Goal: Register for event/course

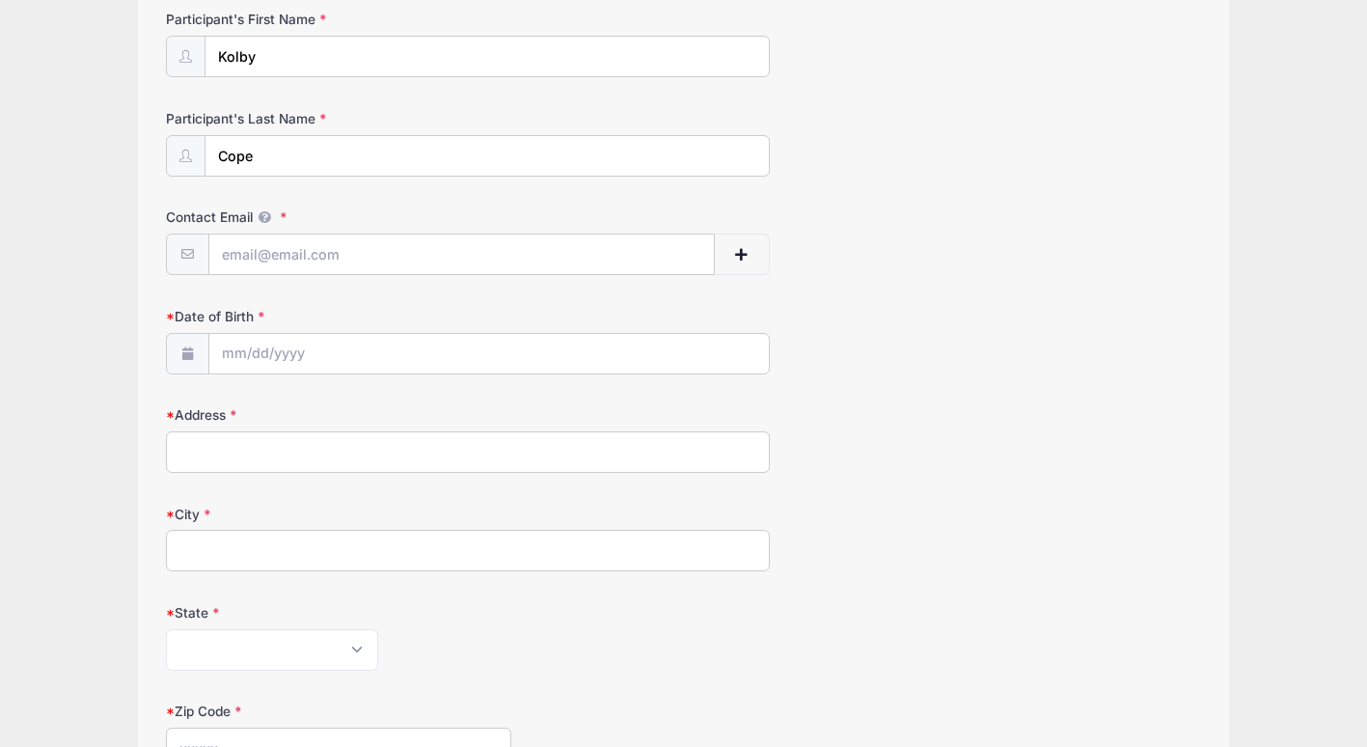
scroll to position [255, 0]
click at [385, 242] on input "Contact Email" at bounding box center [461, 254] width 505 height 41
drag, startPoint x: 455, startPoint y: 254, endPoint x: 63, endPoint y: 203, distance: 396.1
click at [63, 203] on div "Villanova Lacrosse Camps High School Prospect Clinic: [DATE] (FOGO) from [DATE]…" at bounding box center [683, 494] width 1309 height 1499
type input "[EMAIL_ADDRESS][DOMAIN_NAME]"
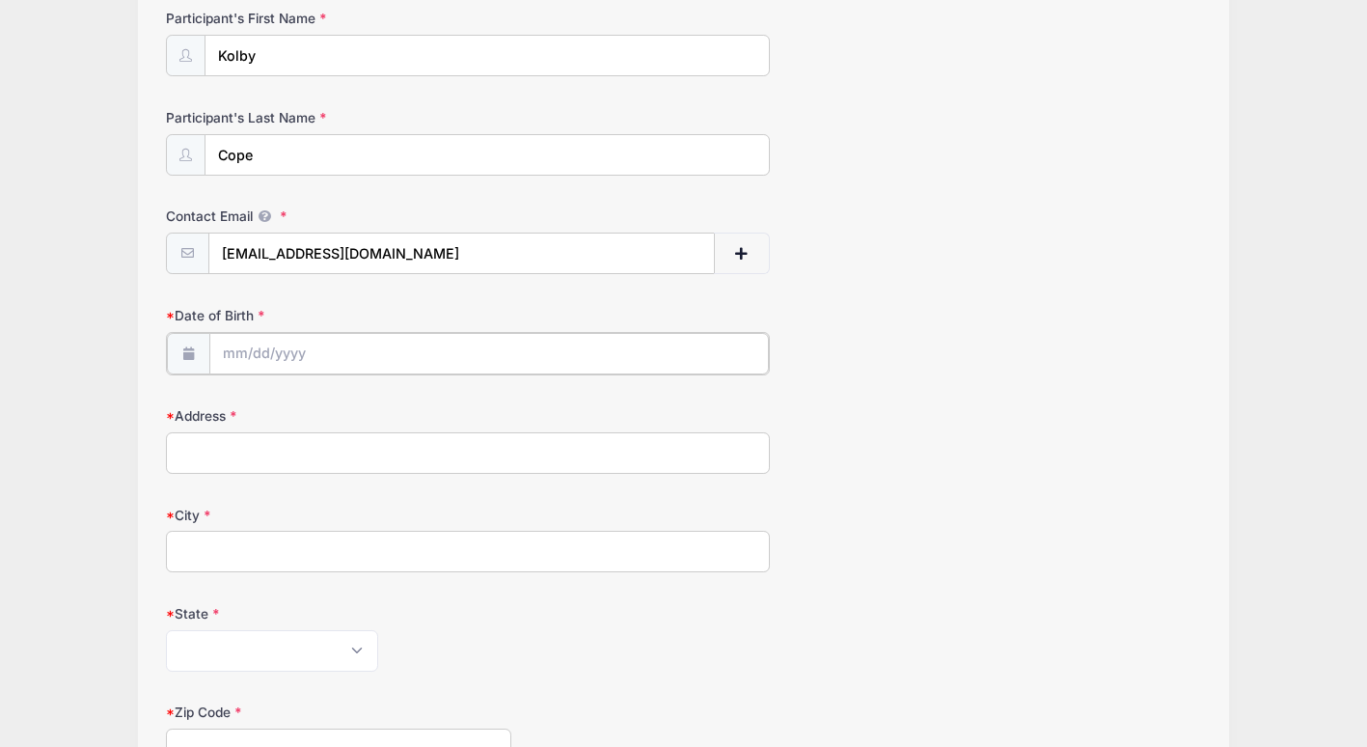
click at [289, 352] on input "Date of Birth" at bounding box center [489, 353] width 560 height 41
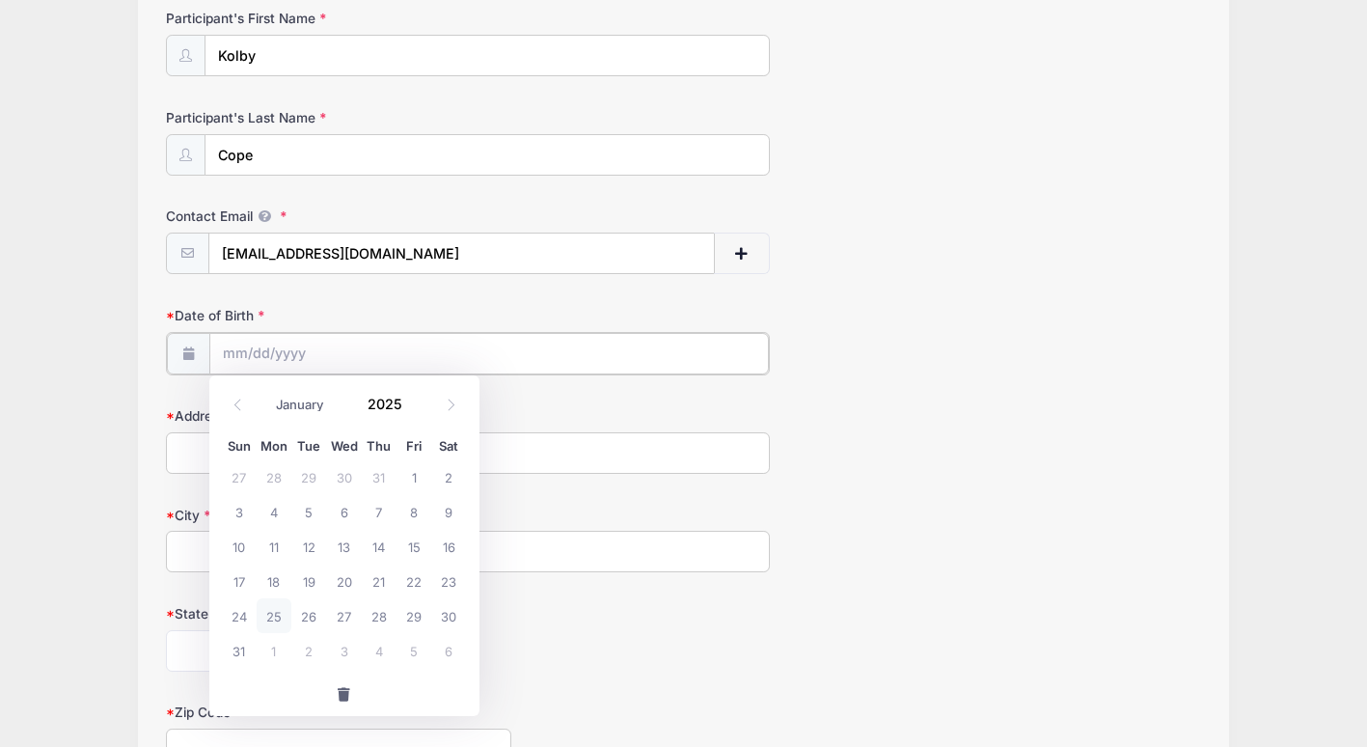
click at [289, 352] on input "Date of Birth" at bounding box center [489, 353] width 560 height 41
click at [303, 410] on select "January February March April May June July August September October November De…" at bounding box center [310, 404] width 86 height 25
select select "3"
click at [267, 392] on select "January February March April May June July August September October November De…" at bounding box center [310, 404] width 86 height 25
click at [392, 401] on input "2025" at bounding box center [390, 403] width 63 height 29
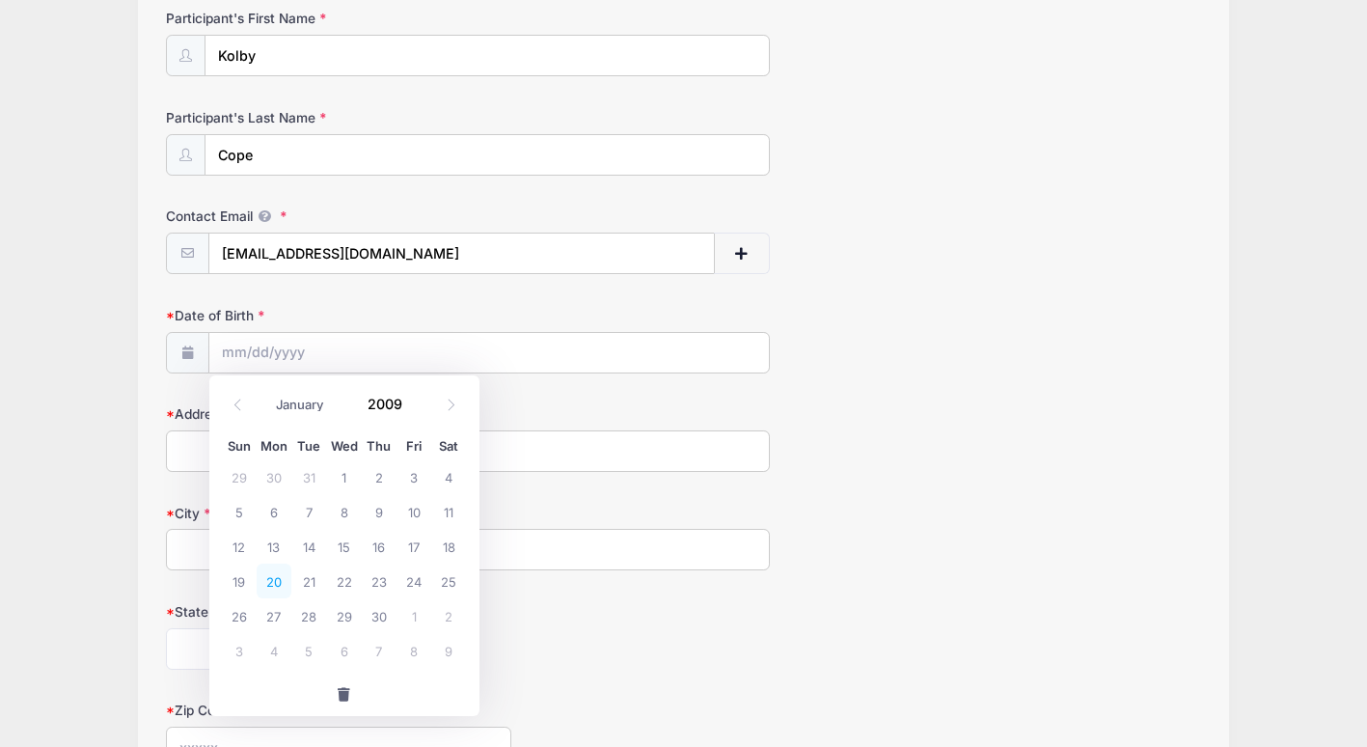
type input "2009"
click at [273, 580] on span "20" at bounding box center [274, 581] width 35 height 35
type input "[DATE]"
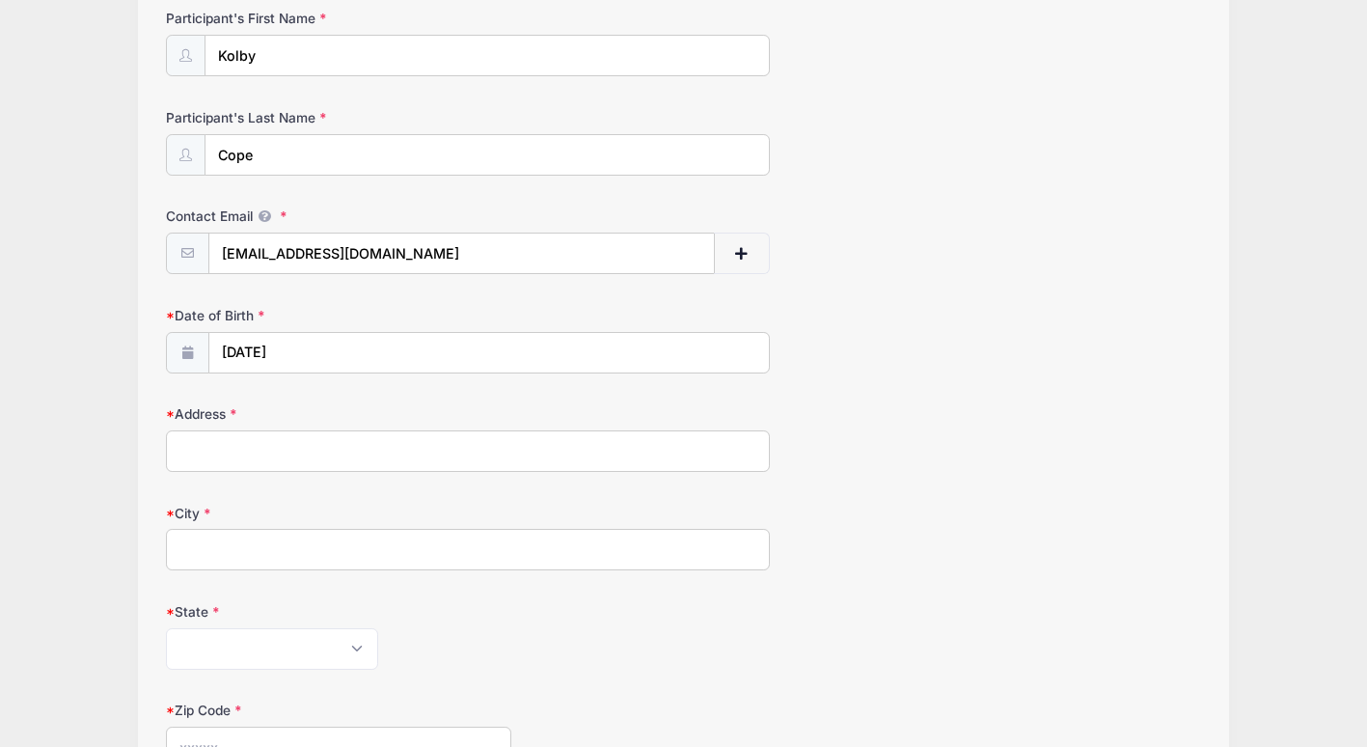
click at [261, 455] on input "Address" at bounding box center [468, 450] width 604 height 41
type input "[STREET_ADDRESS]"
type input "[GEOGRAPHIC_DATA]"
type input "18092"
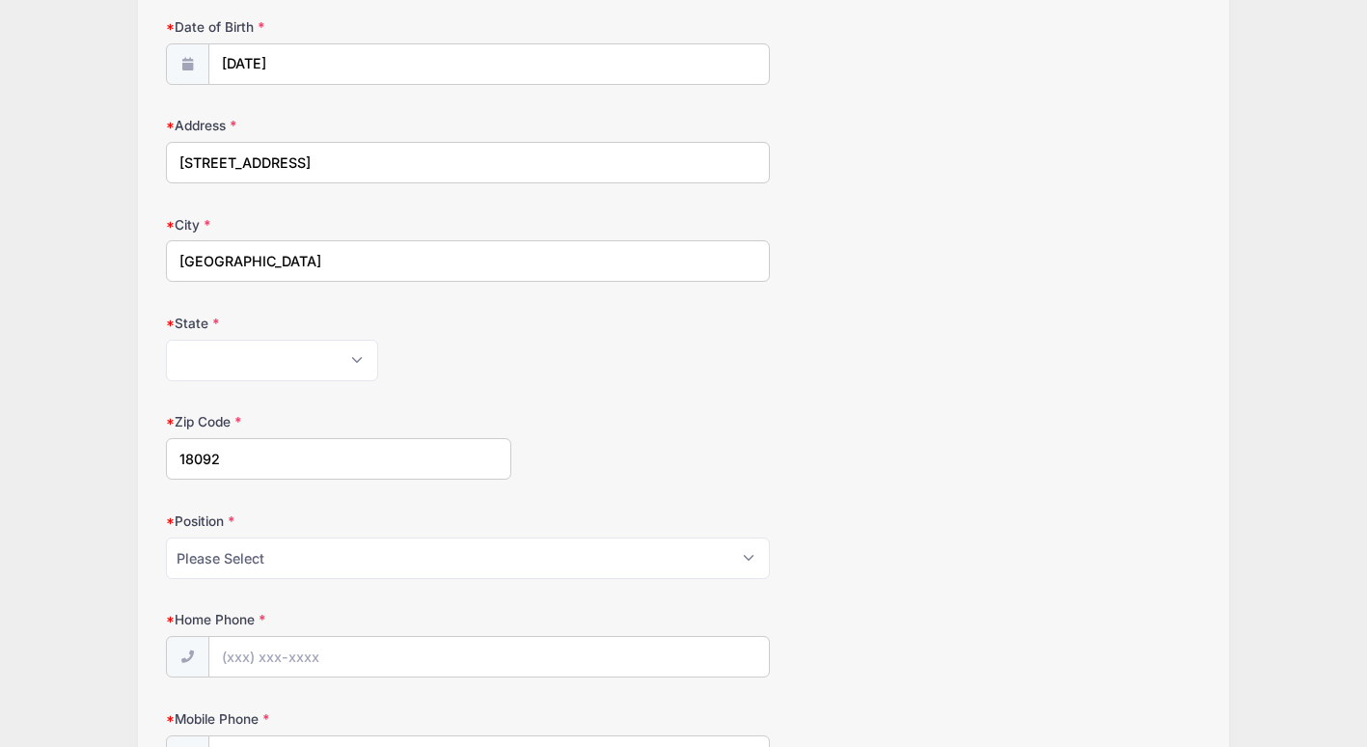
scroll to position [546, 0]
click at [352, 352] on select "[US_STATE] [US_STATE] [US_STATE] [US_STATE] [US_STATE] Armed Forces Africa Arme…" at bounding box center [272, 357] width 212 height 41
select select "PA"
click at [166, 337] on select "[US_STATE] [US_STATE] [US_STATE] [US_STATE] [US_STATE] Armed Forces Africa Arme…" at bounding box center [272, 357] width 212 height 41
click at [364, 549] on select "Please Select Goalie Middie Defense Attack FOGO LSM" at bounding box center [468, 555] width 604 height 41
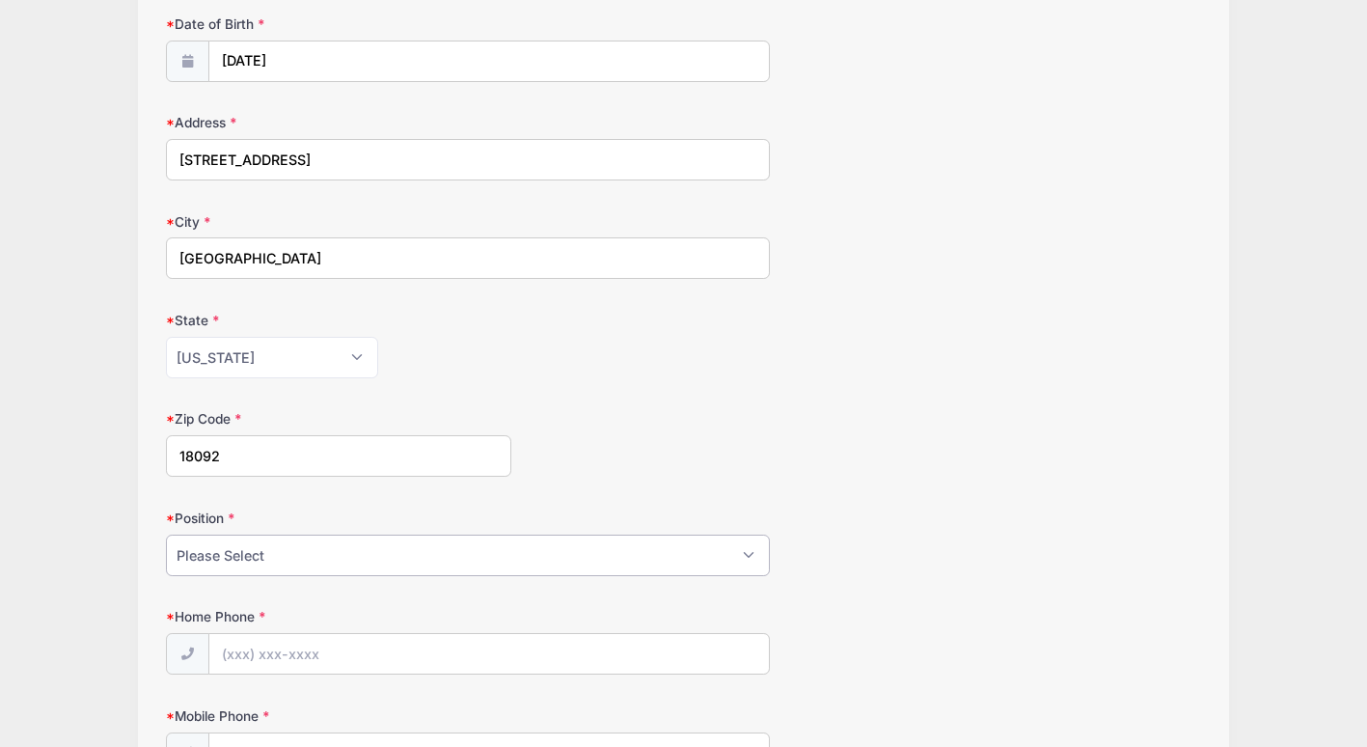
select select "FOGO"
click at [166, 535] on select "Please Select Goalie Middie Defense Attack FOGO LSM" at bounding box center [468, 555] width 604 height 41
click at [332, 654] on input "Home Phone" at bounding box center [489, 654] width 560 height 41
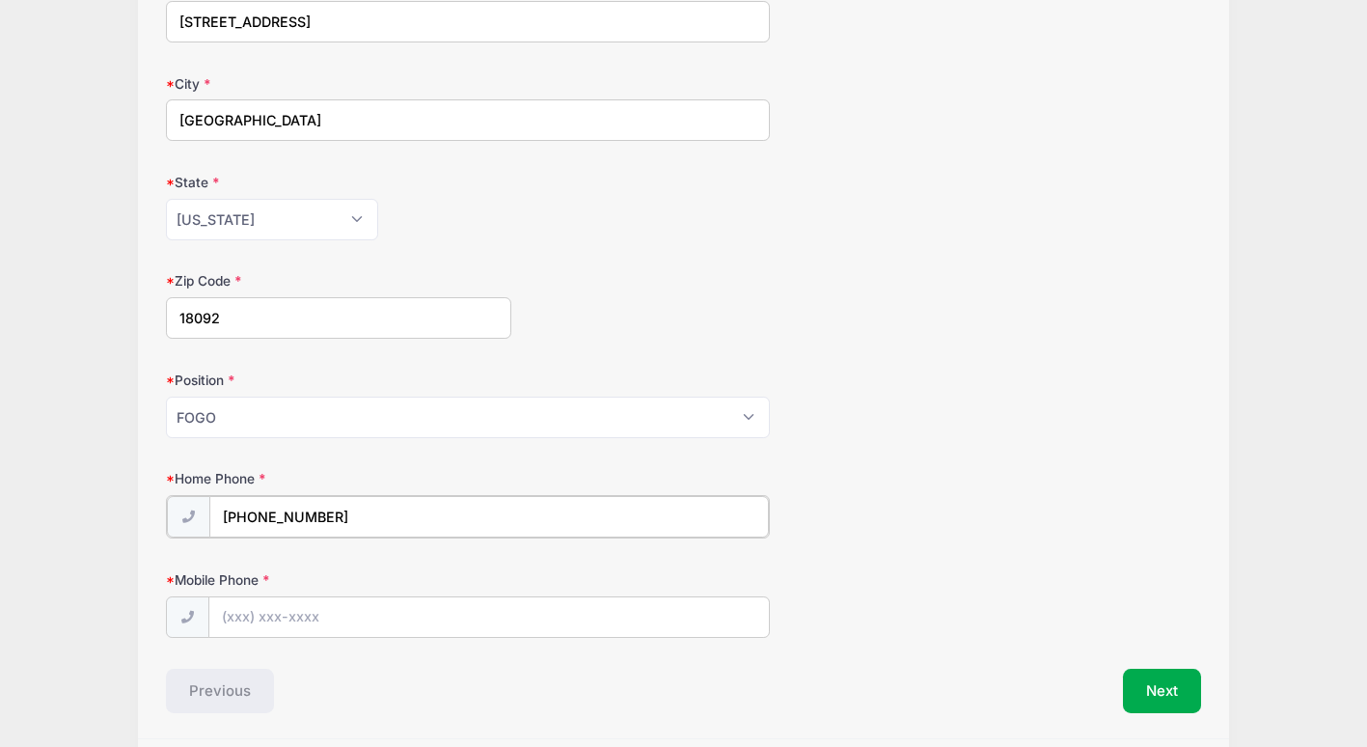
scroll to position [687, 0]
type input "[PHONE_NUMBER]"
click at [283, 607] on input "Mobile Phone" at bounding box center [489, 612] width 560 height 41
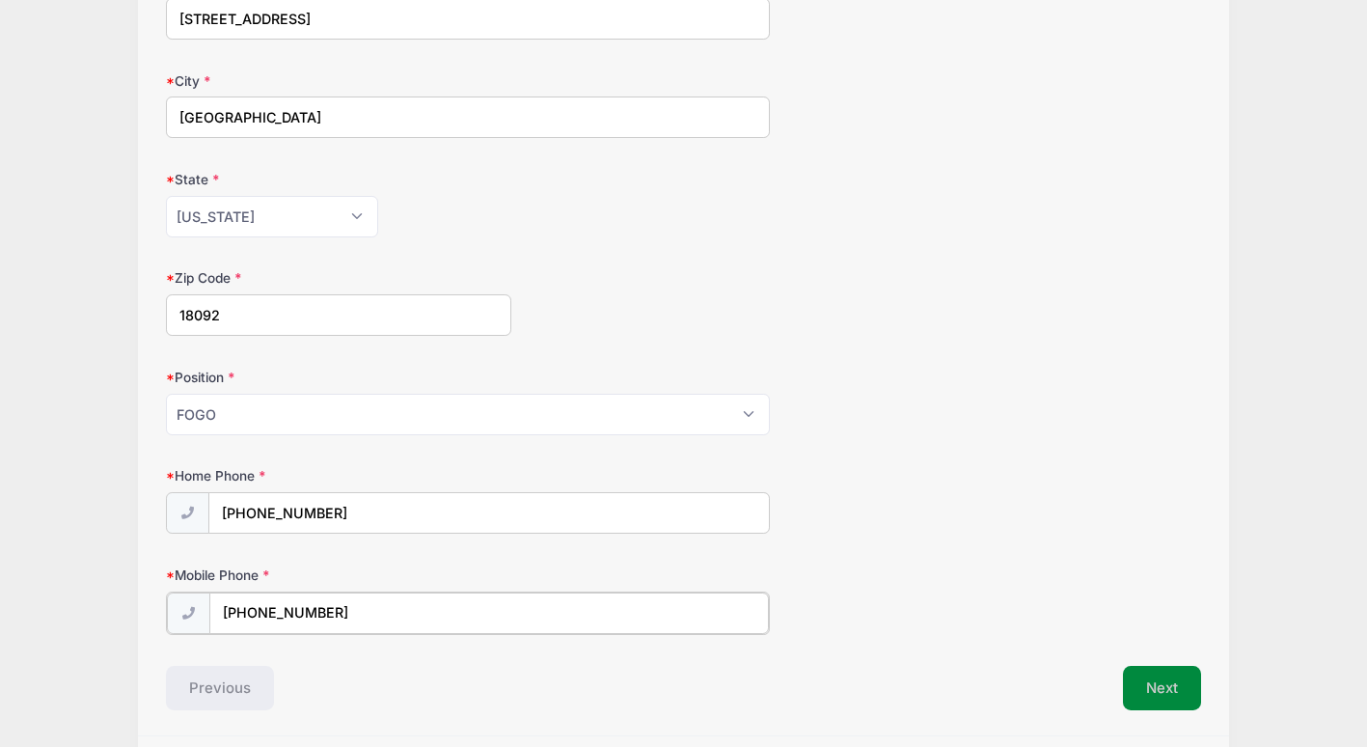
type input "[PHONE_NUMBER]"
click at [1157, 686] on button "Next" at bounding box center [1162, 686] width 78 height 44
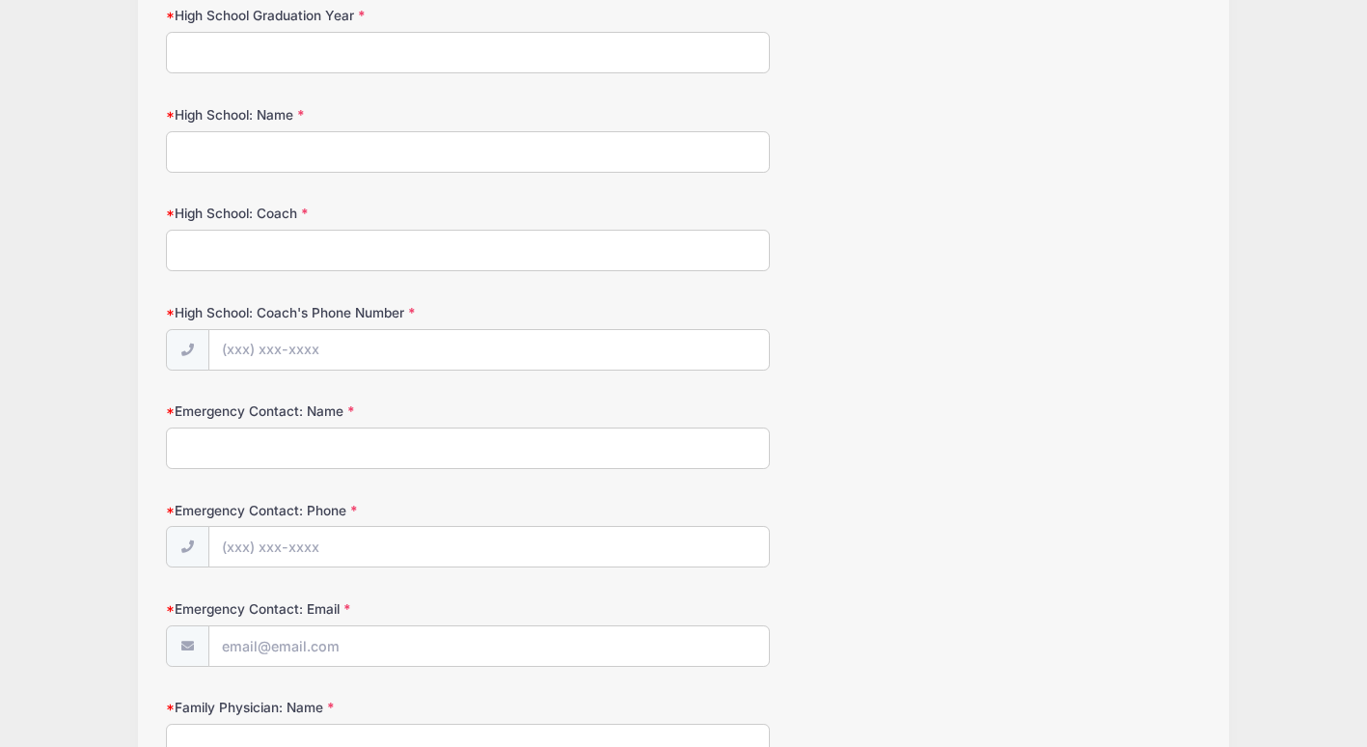
scroll to position [0, 0]
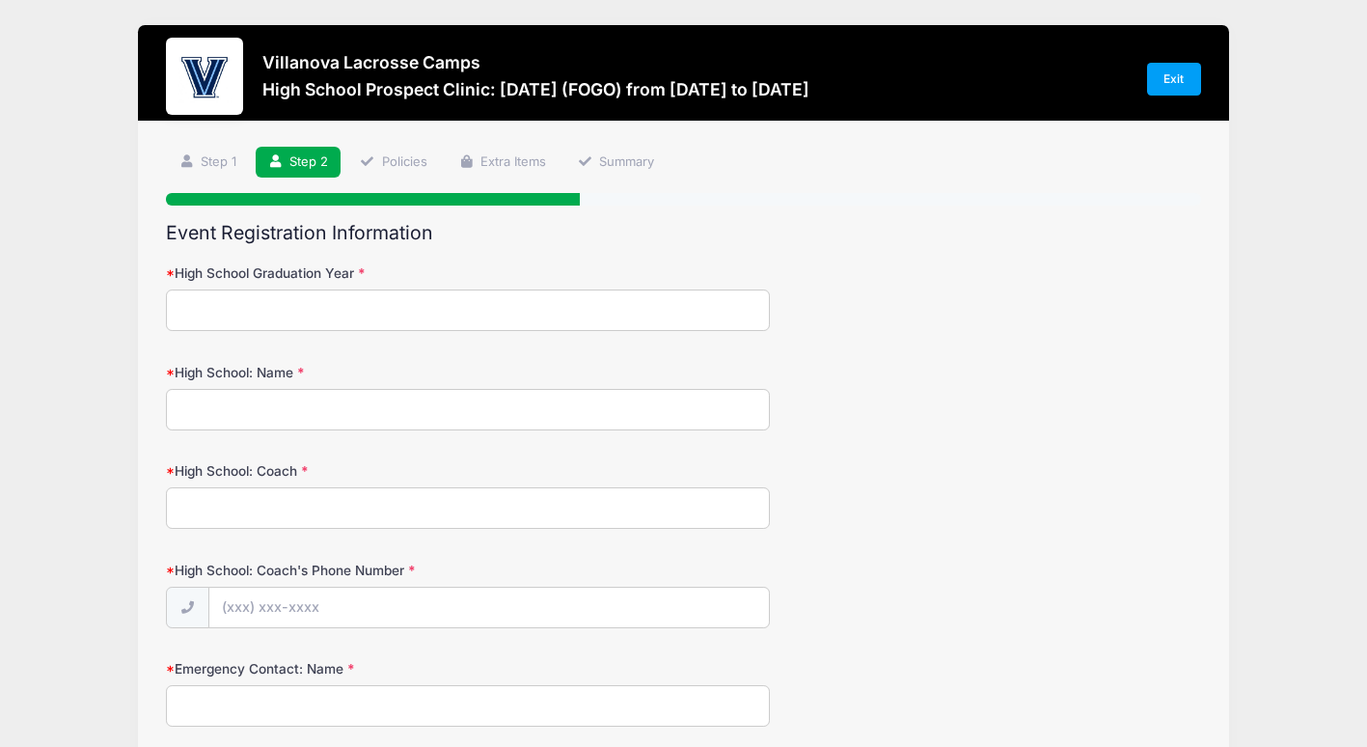
click at [250, 314] on input "High School Graduation Year" at bounding box center [468, 309] width 604 height 41
type input "2027"
type input "Southern Lehigh"
type input "[PERSON_NAME]"
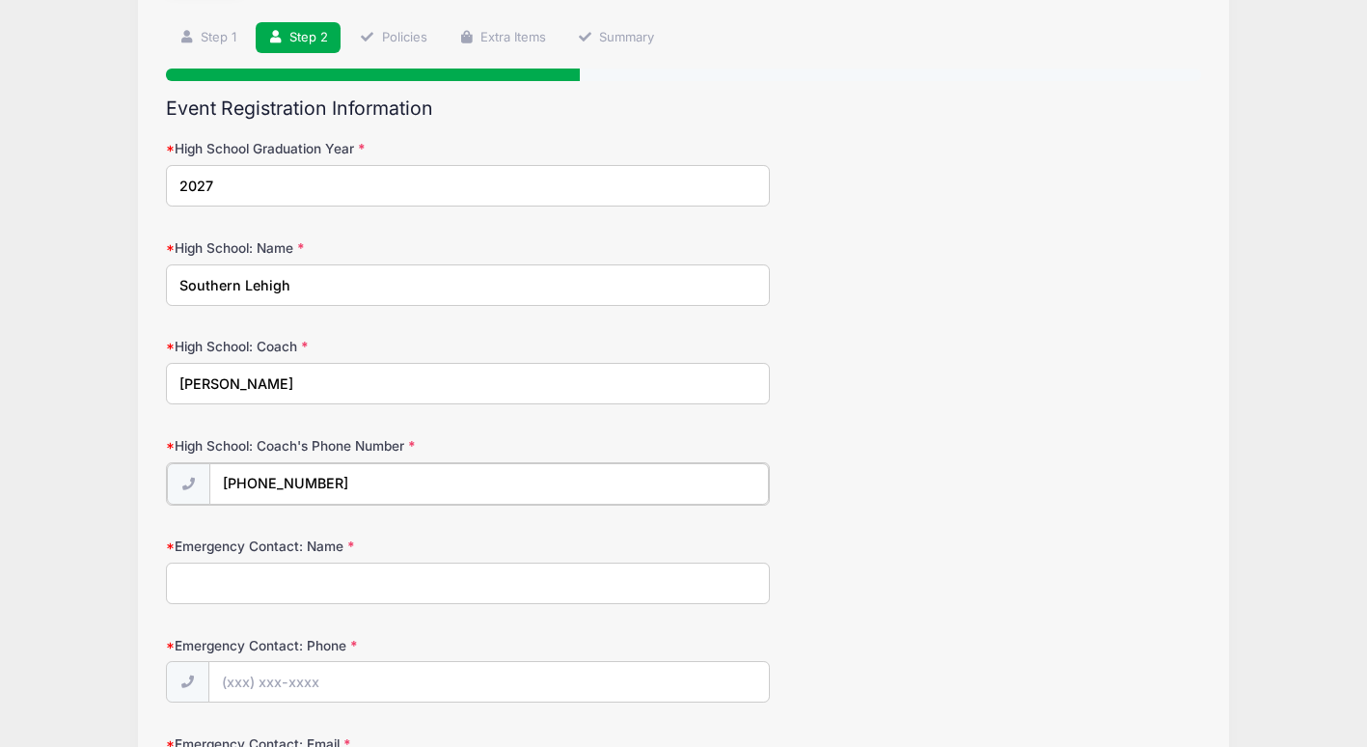
scroll to position [127, 0]
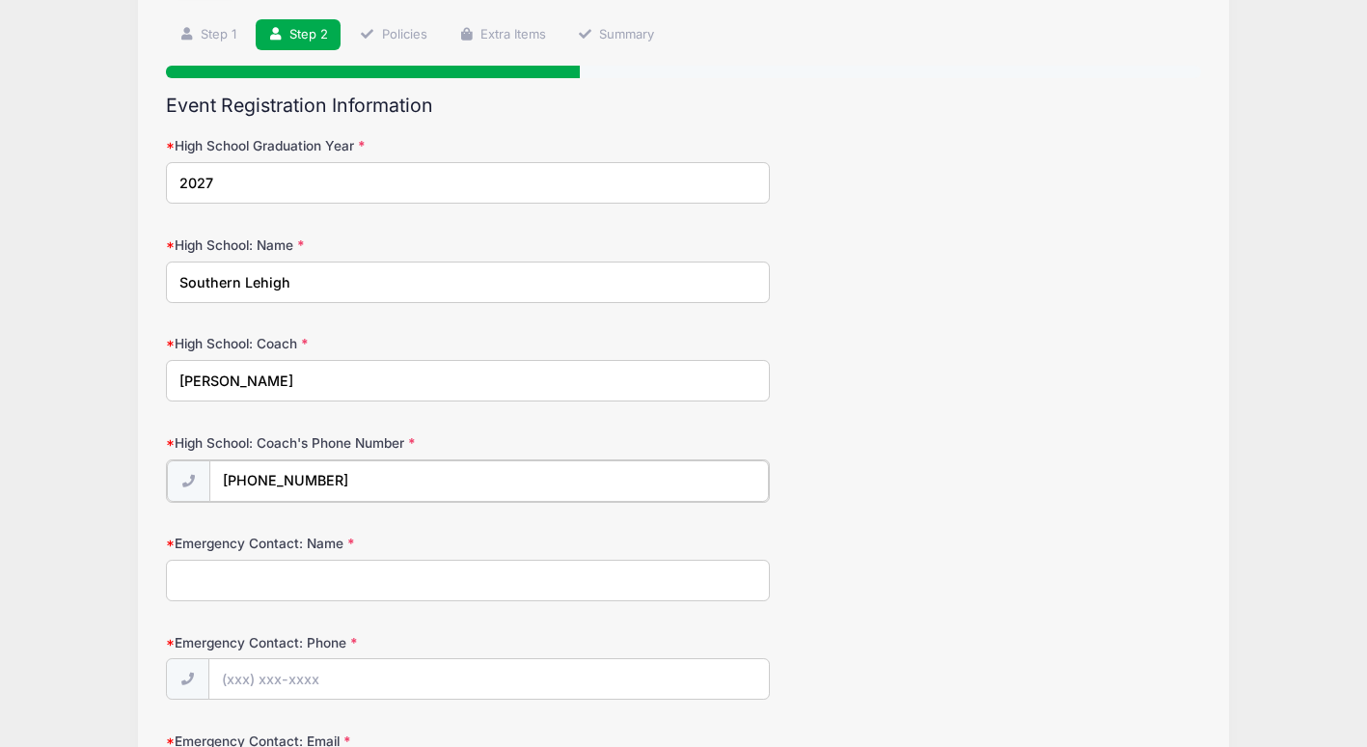
type input "[PHONE_NUMBER]"
click at [240, 576] on input "Emergency Contact: Name" at bounding box center [468, 578] width 604 height 41
type input "[PERSON_NAME]"
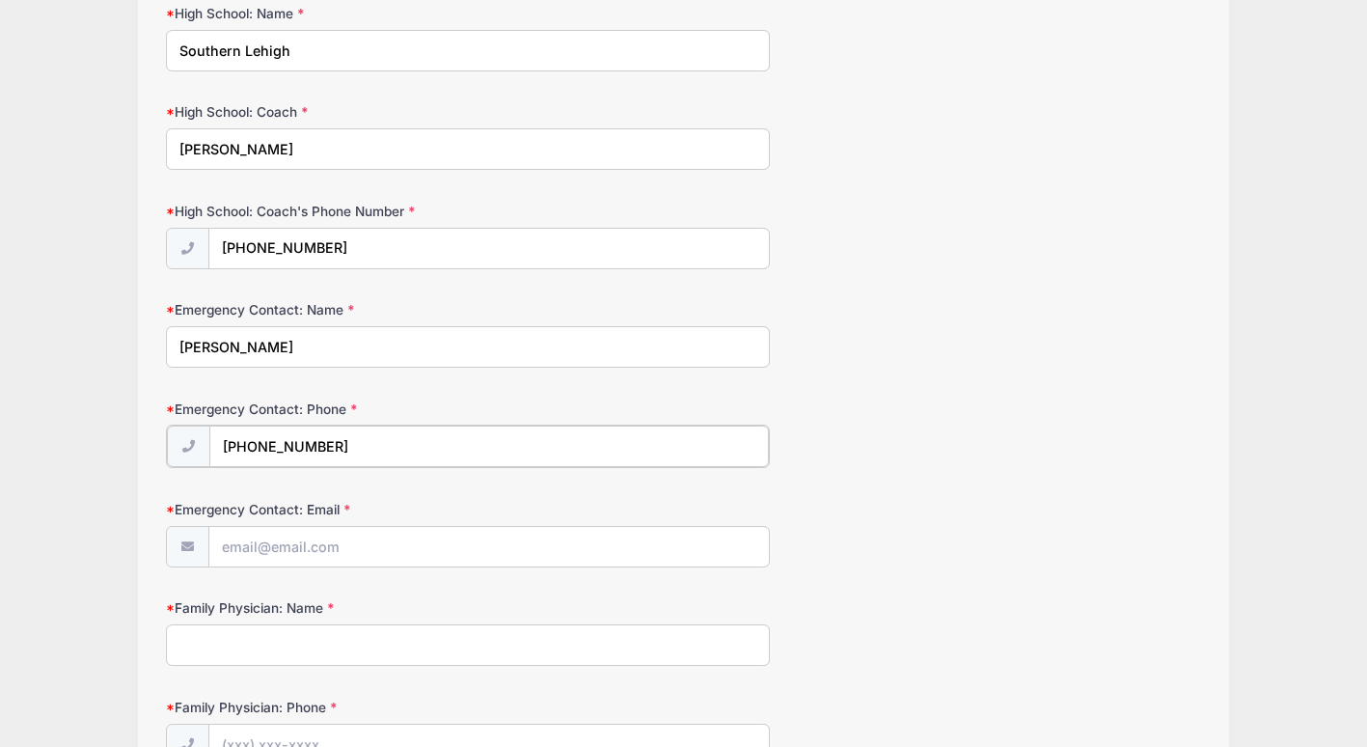
scroll to position [360, 0]
type input "[PHONE_NUMBER]"
click at [255, 548] on input "Emergency Contact: Email" at bounding box center [489, 544] width 560 height 41
type input "[EMAIL_ADDRESS][DOMAIN_NAME]"
click at [239, 652] on input "Family Physician: Name" at bounding box center [468, 641] width 604 height 41
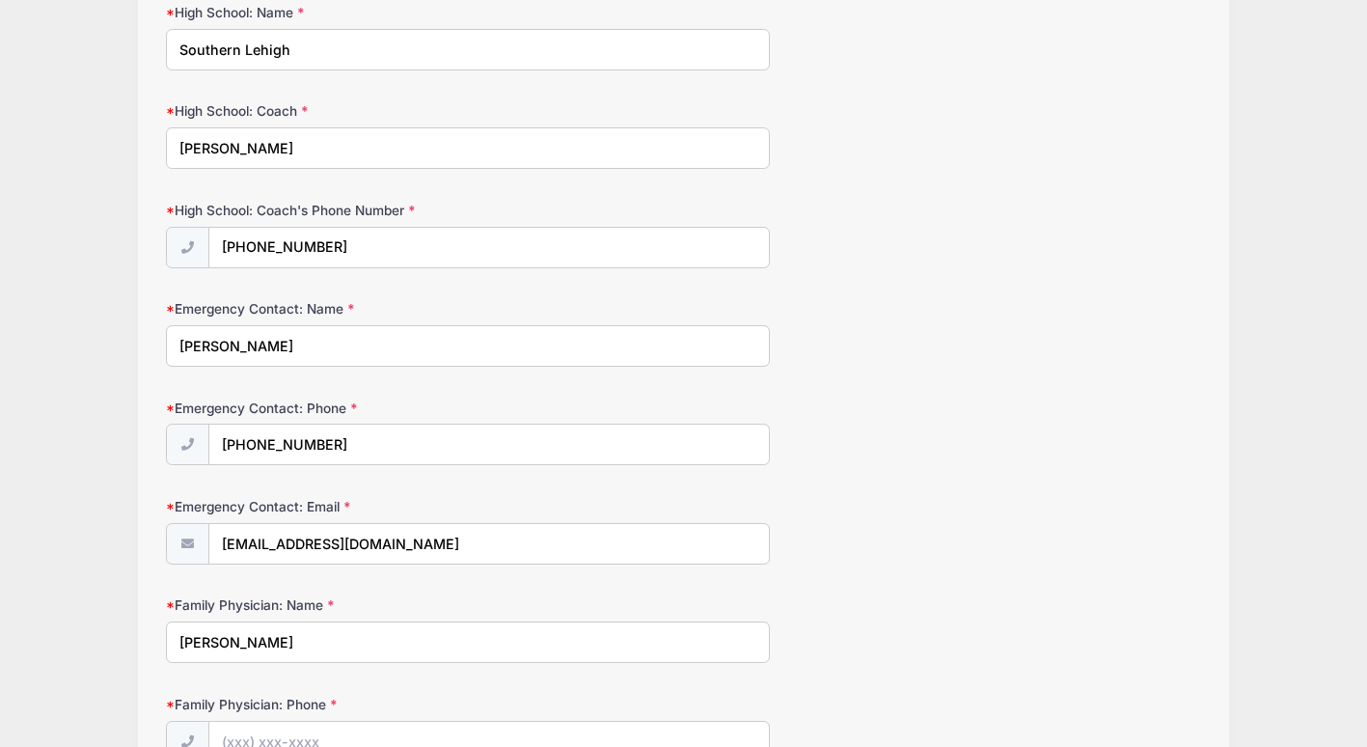
type input "[PERSON_NAME]"
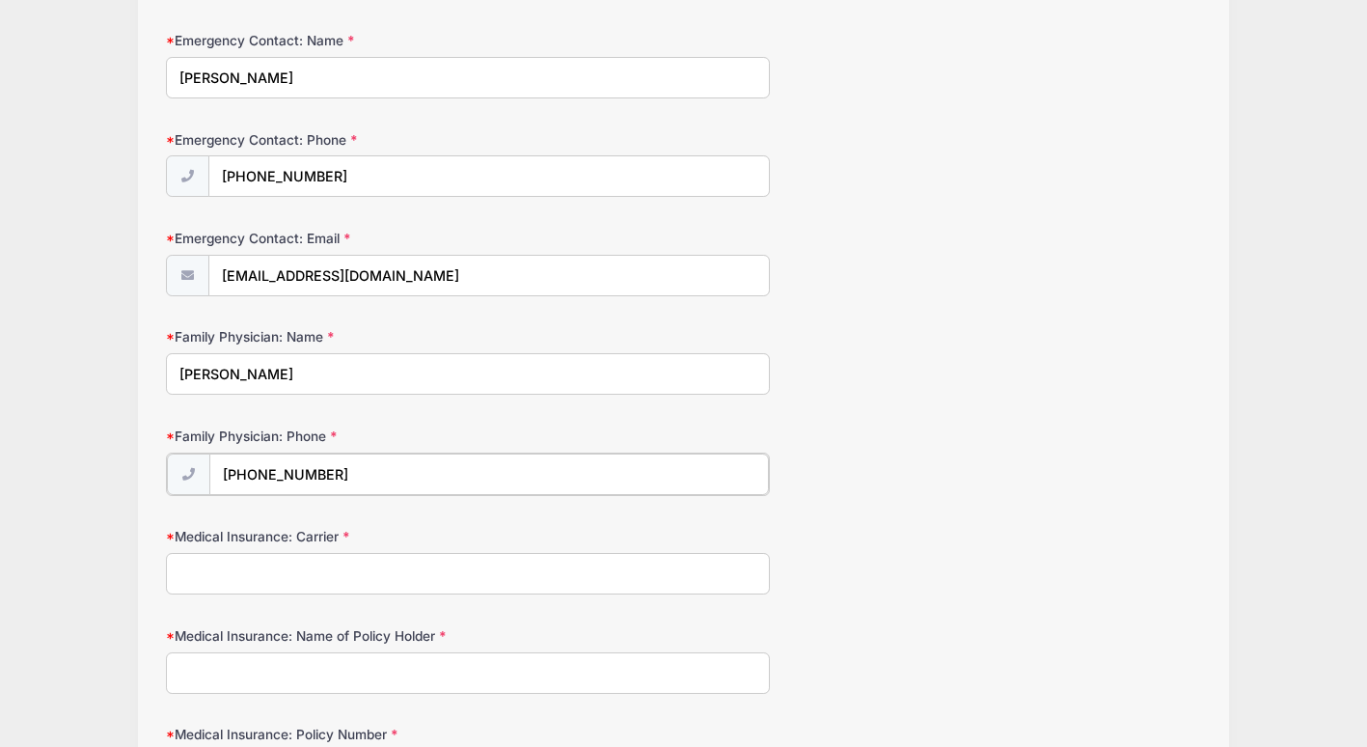
scroll to position [639, 0]
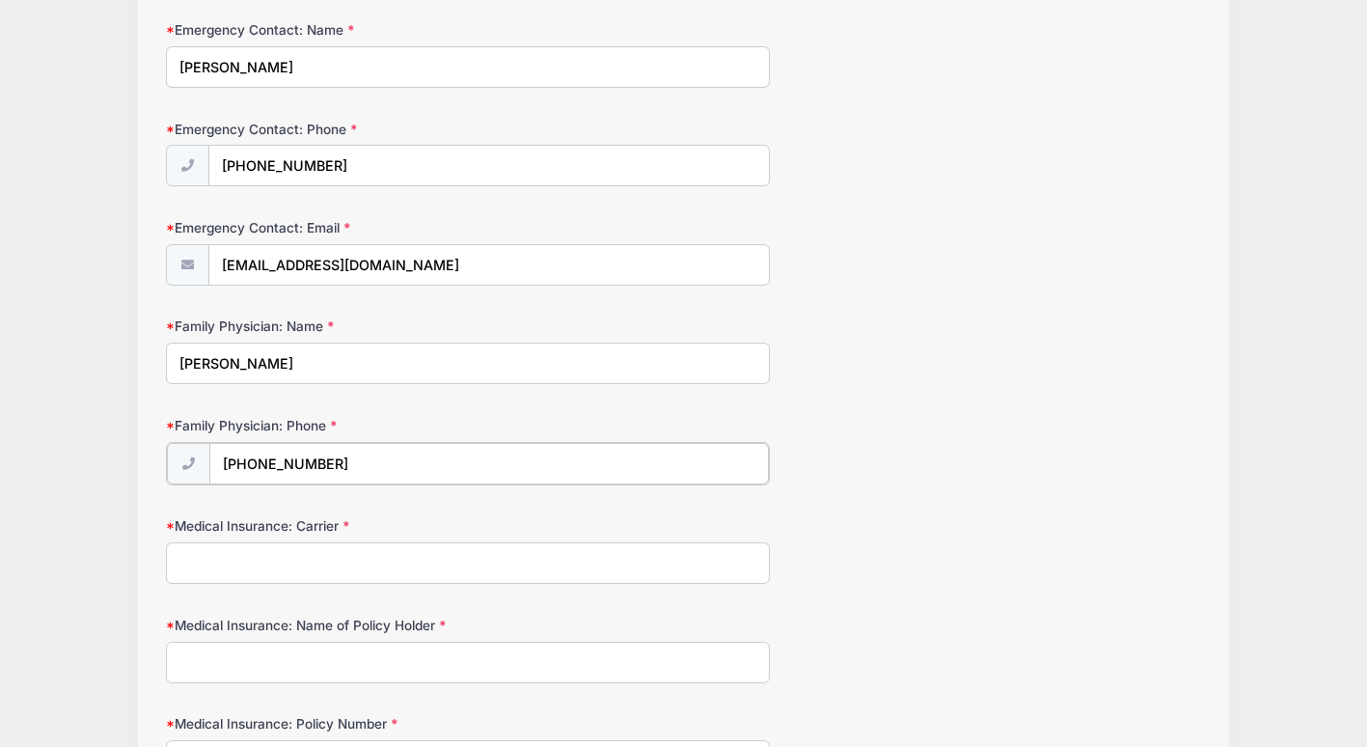
type input "[PHONE_NUMBER]"
click at [250, 564] on input "Medical Insurance: Carrier" at bounding box center [468, 560] width 604 height 41
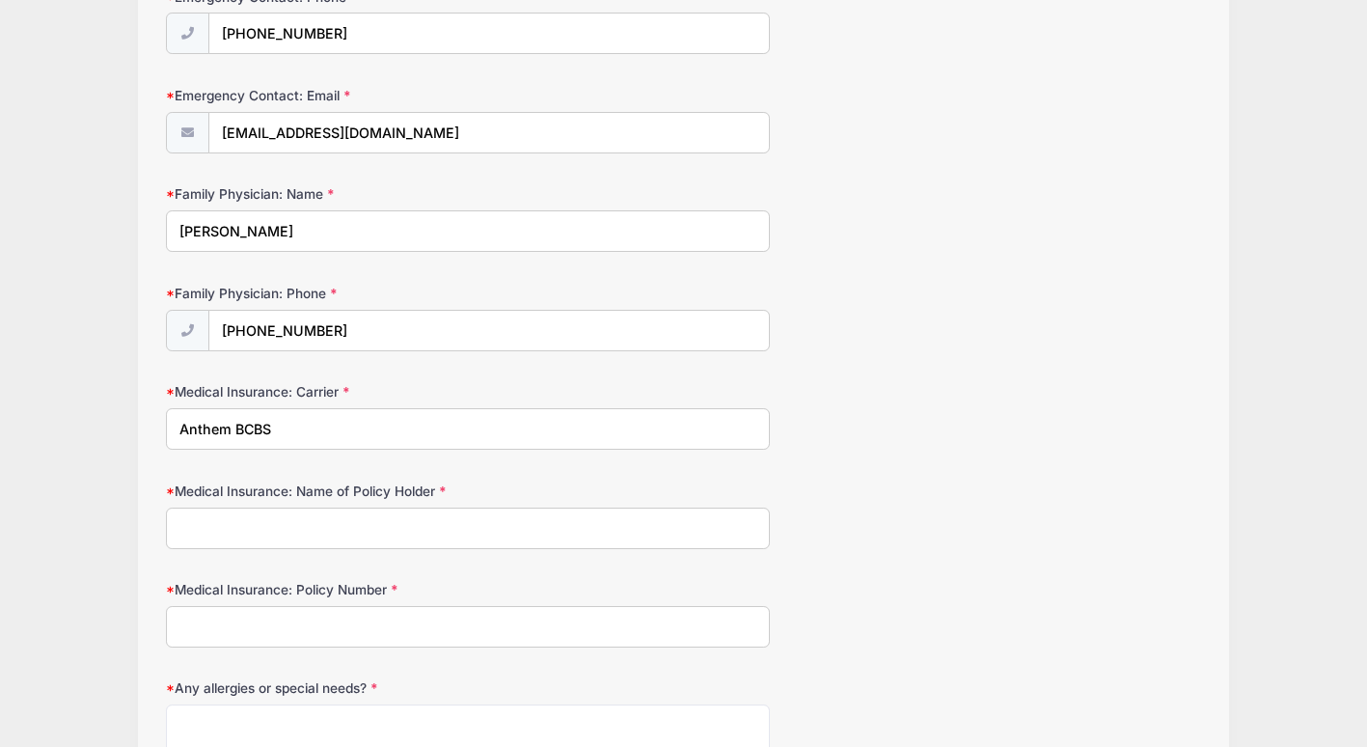
scroll to position [775, 0]
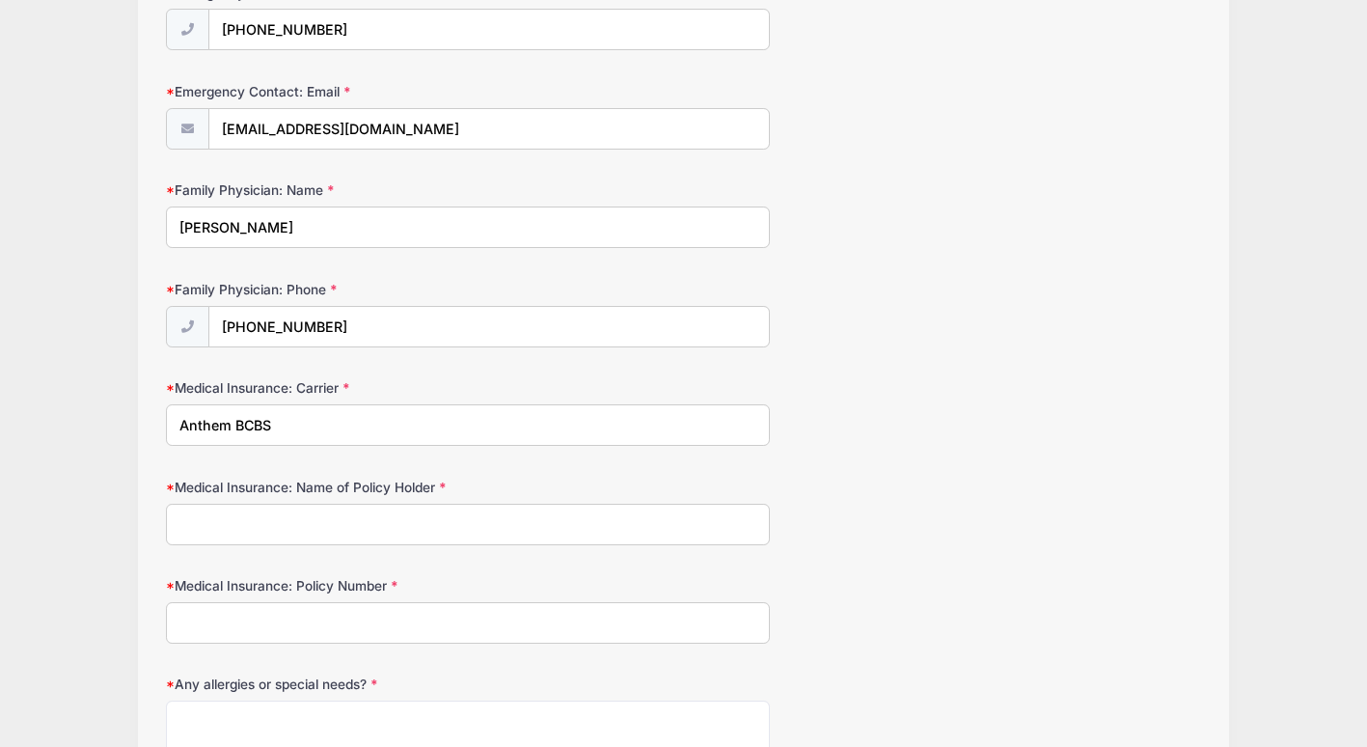
type input "Anthem BCBS"
click at [219, 516] on input "Medical Insurance: Name of Policy Holder" at bounding box center [468, 524] width 604 height 41
type input "[PERSON_NAME]"
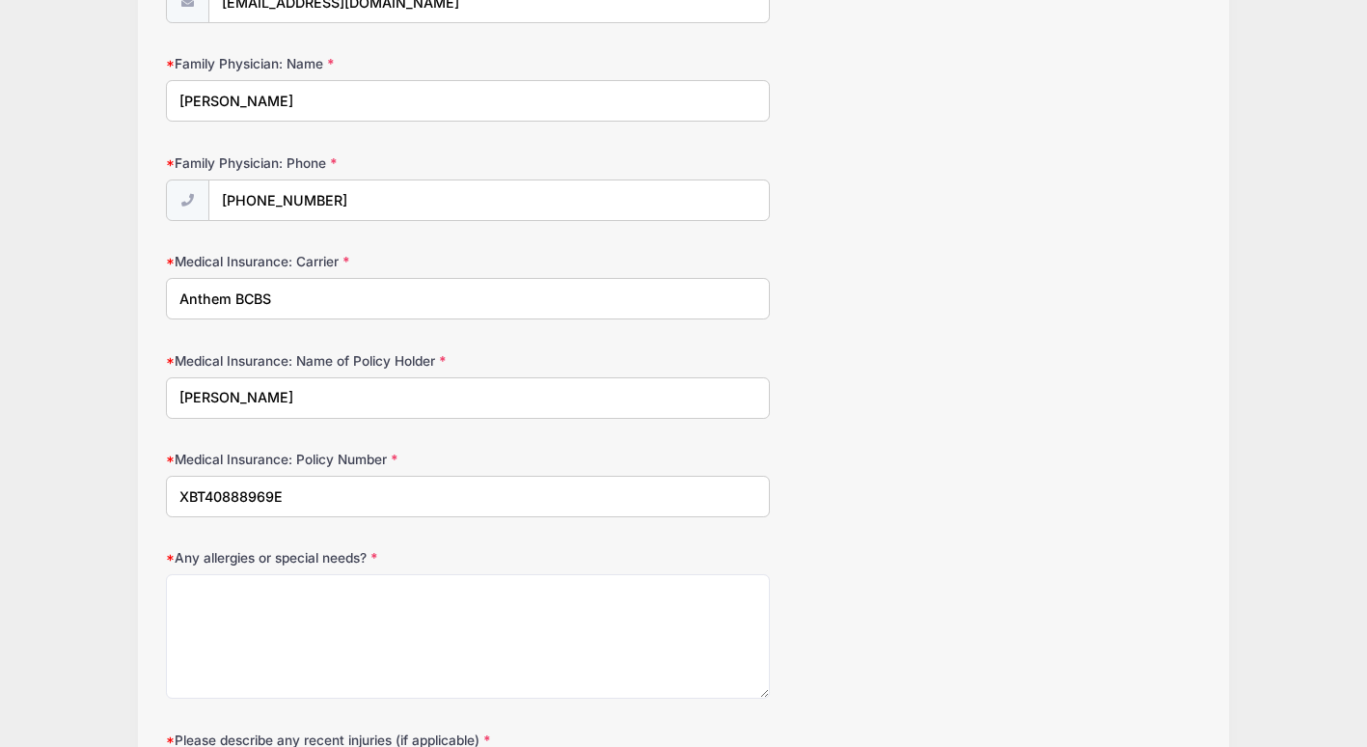
scroll to position [902, 0]
type input "XBT40888969E"
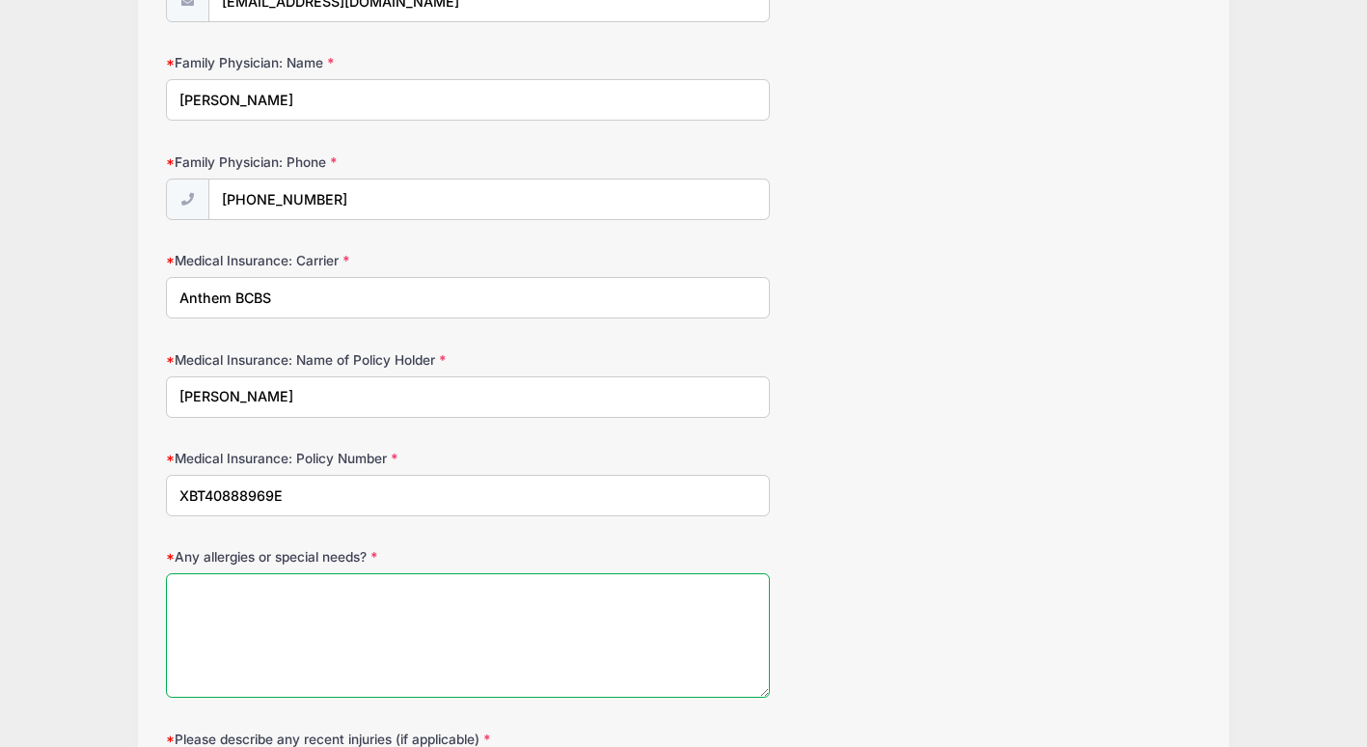
click at [182, 595] on textarea "Any allergies or special needs?" at bounding box center [468, 635] width 604 height 124
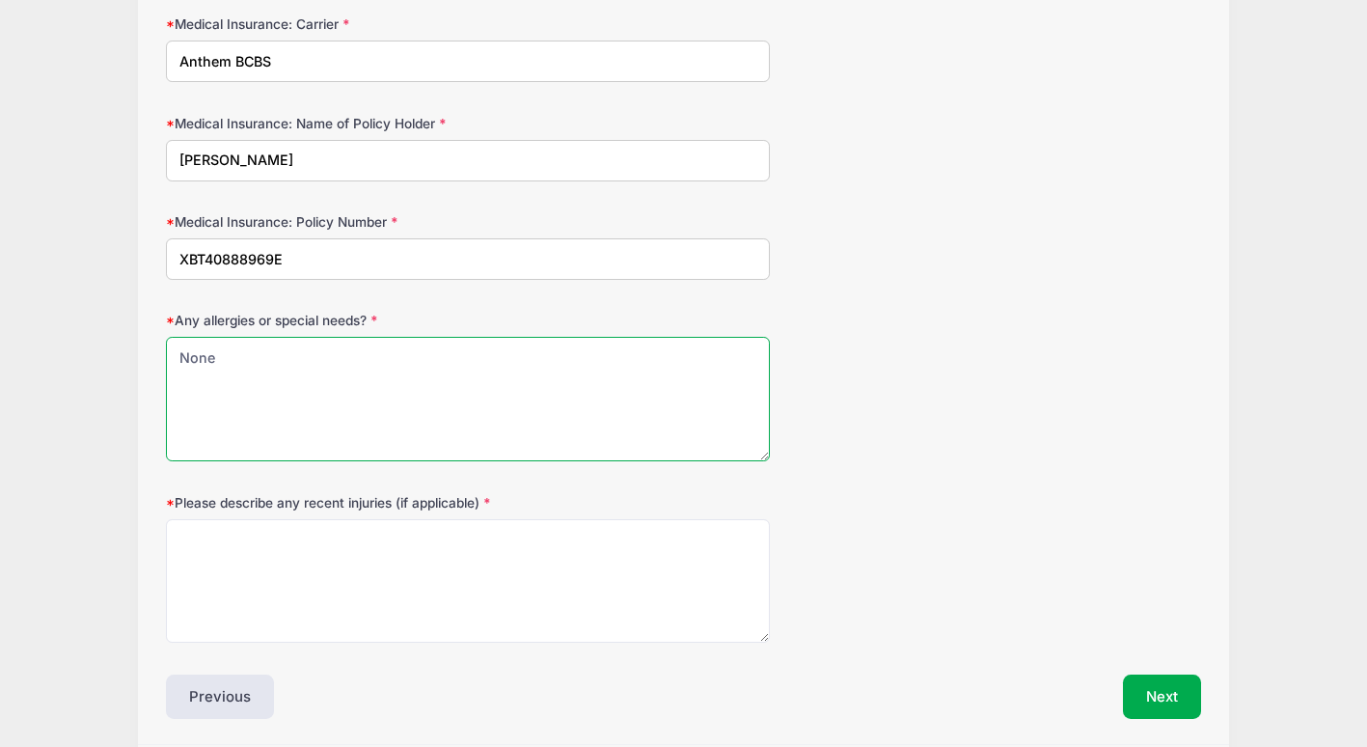
scroll to position [1140, 0]
type textarea "None"
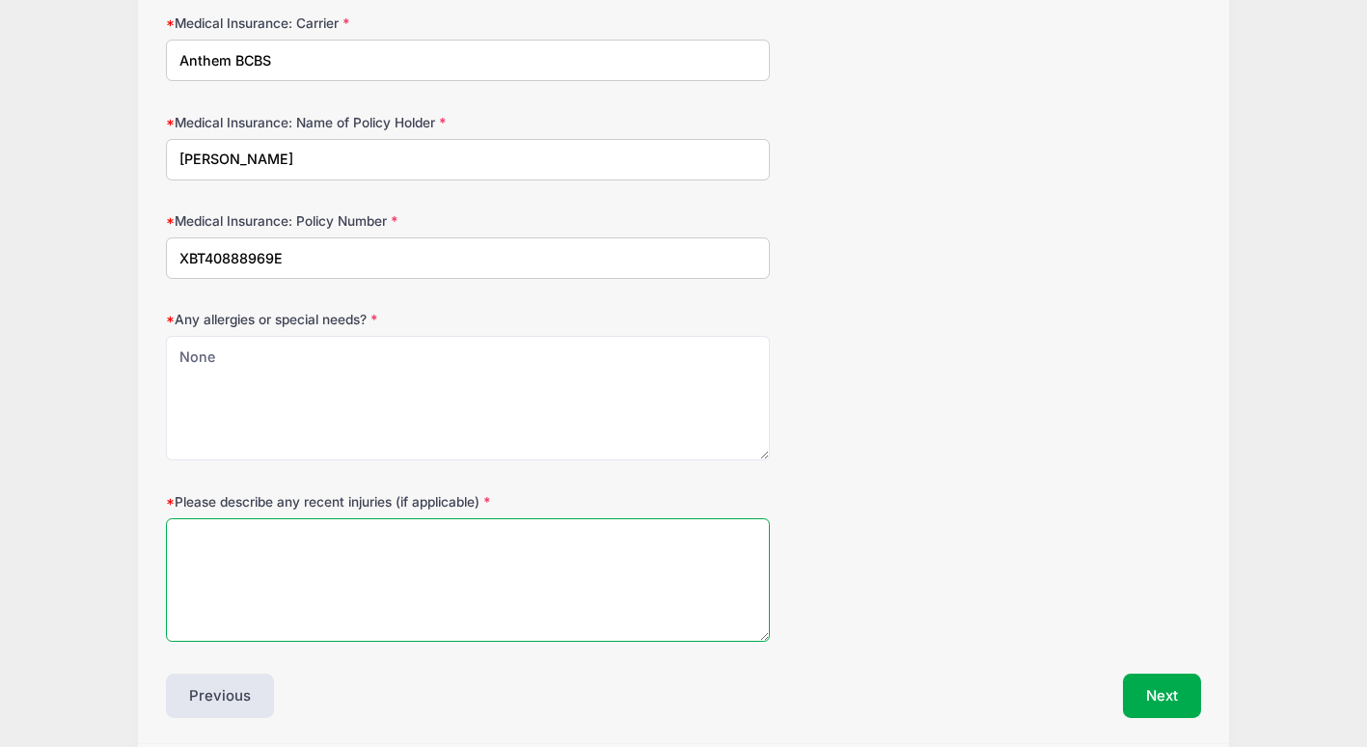
click at [193, 530] on textarea "Please describe any recent injuries (if applicable)" at bounding box center [468, 580] width 604 height 124
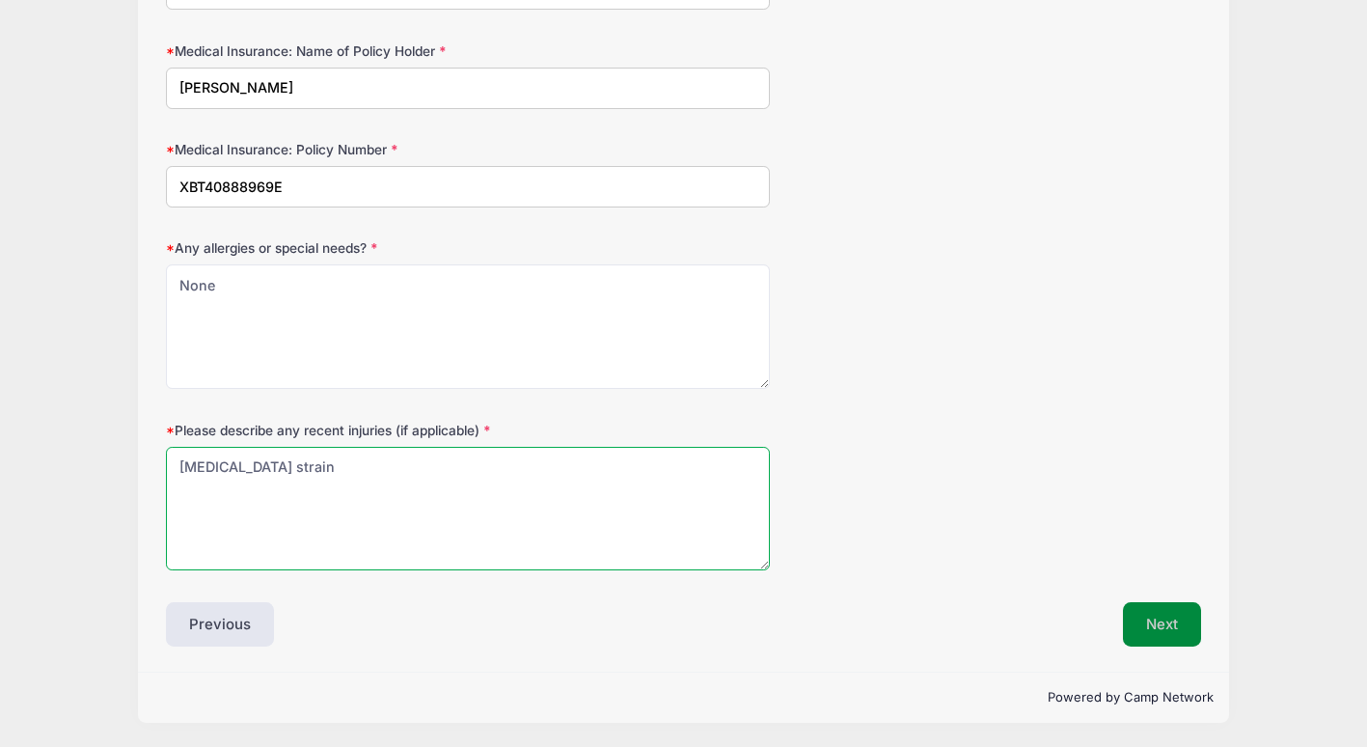
type textarea "[MEDICAL_DATA] strain"
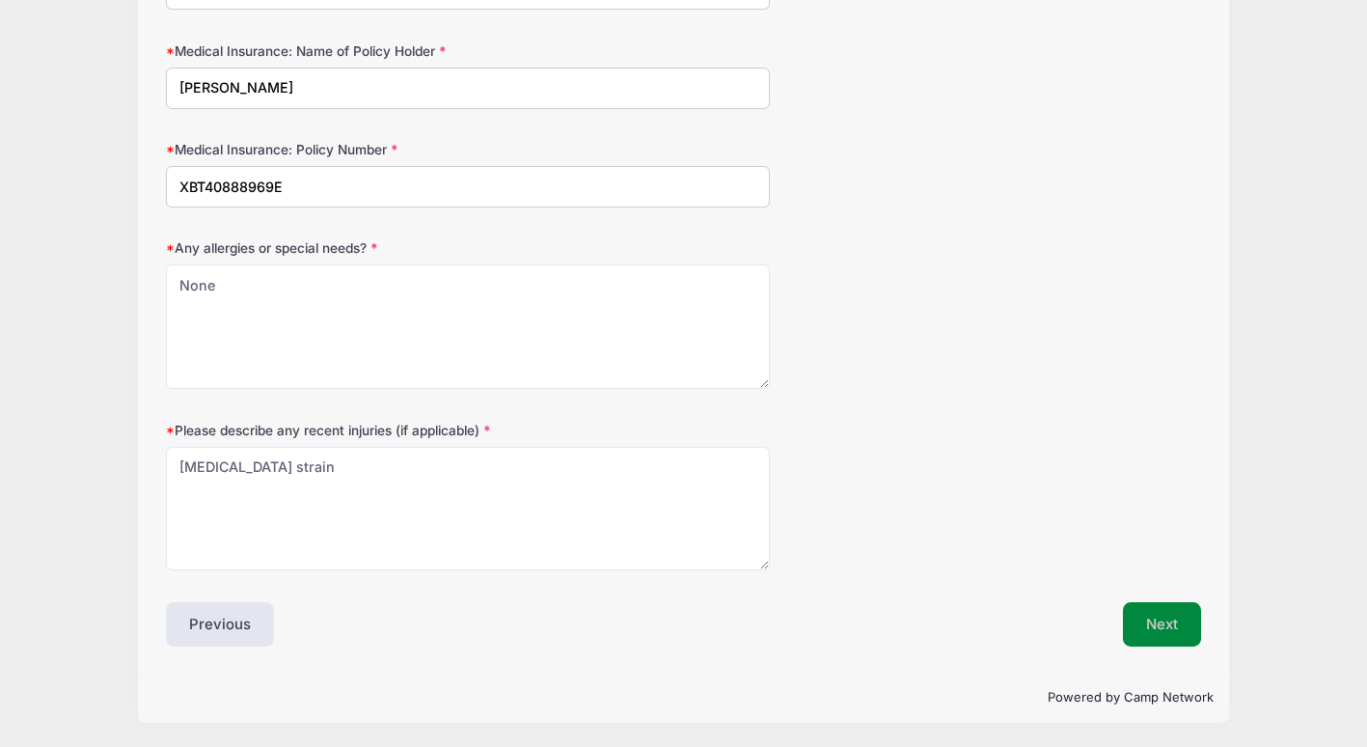
click at [1157, 612] on button "Next" at bounding box center [1162, 624] width 78 height 44
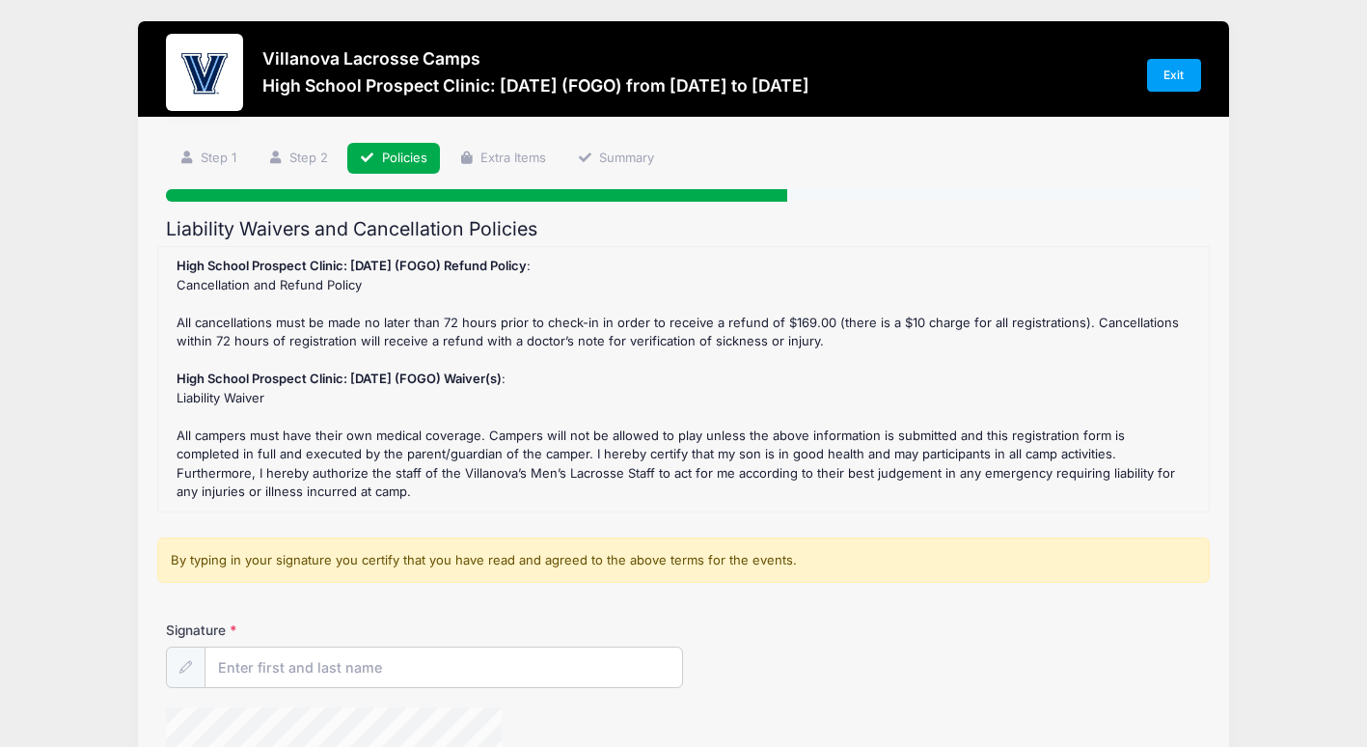
scroll to position [0, 0]
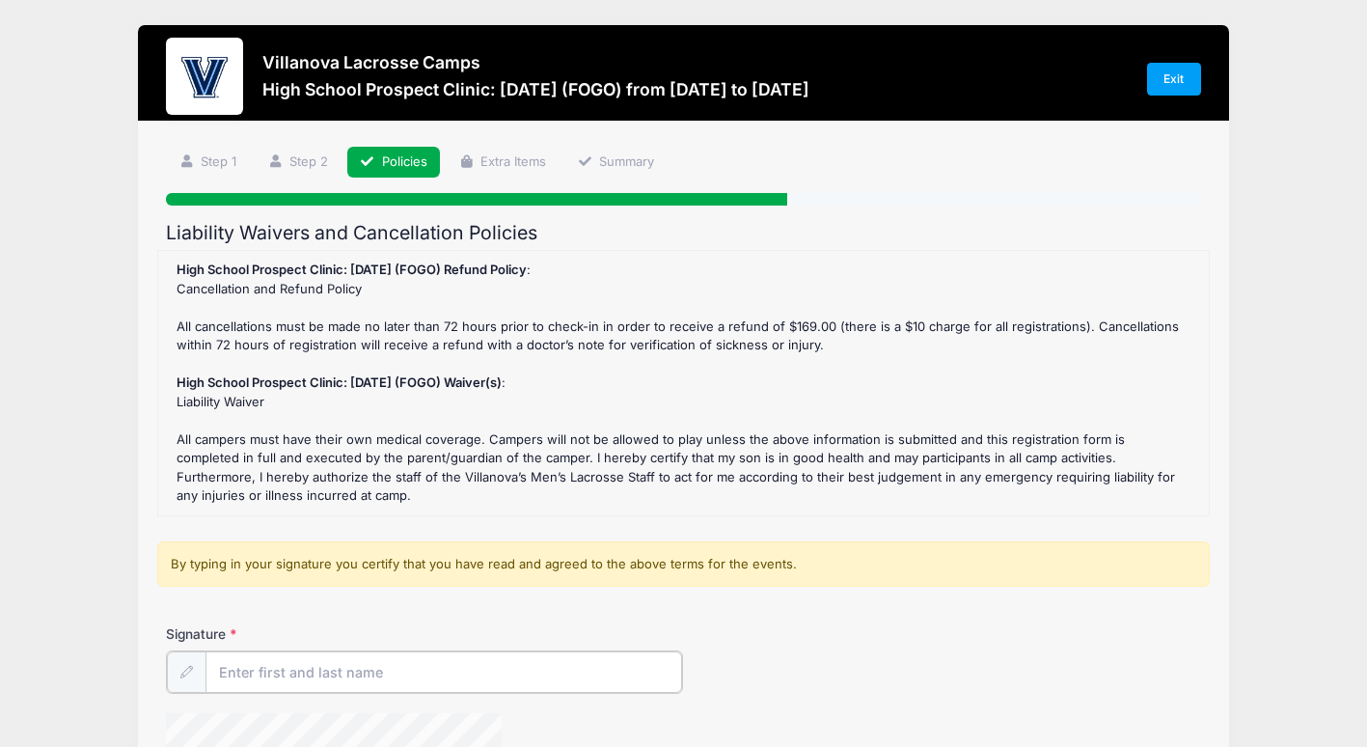
click at [246, 668] on input "Signature" at bounding box center [444, 671] width 477 height 41
type input "[PERSON_NAME]"
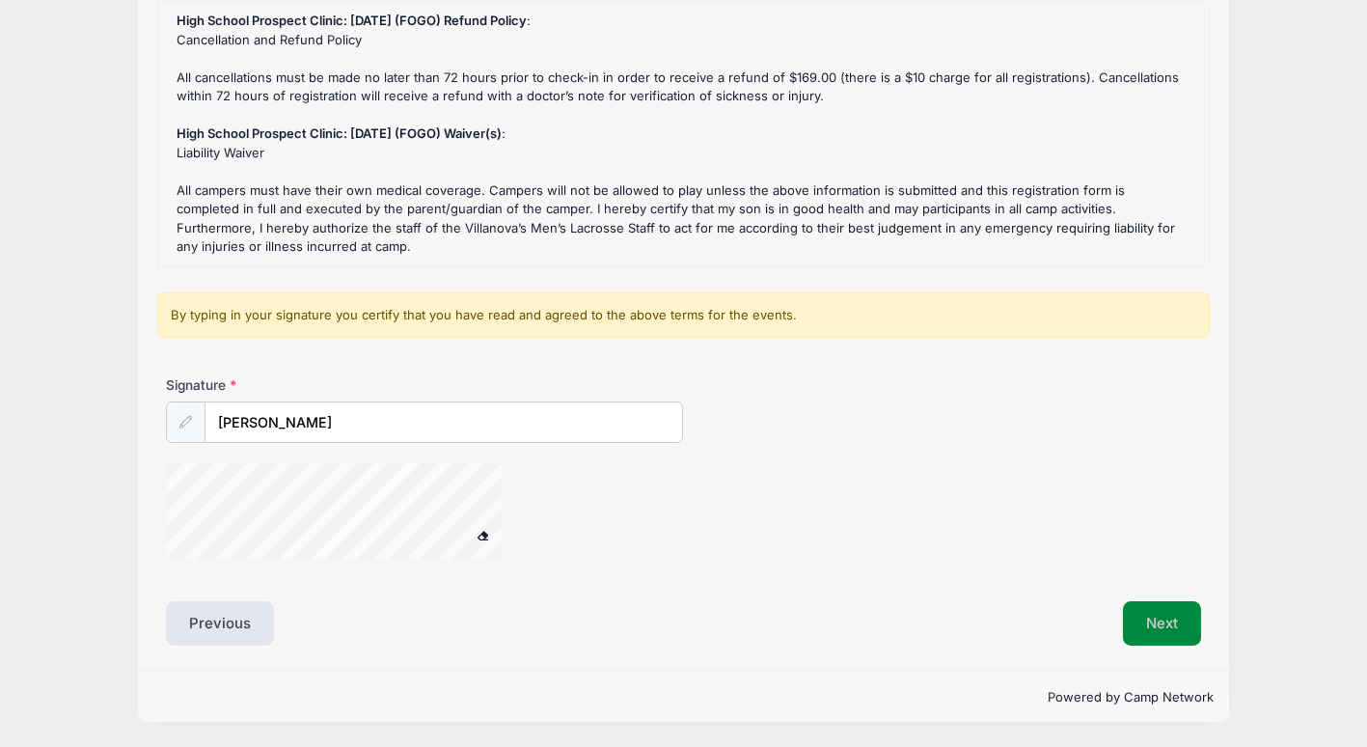
scroll to position [248, 0]
click at [1159, 627] on button "Next" at bounding box center [1162, 624] width 78 height 44
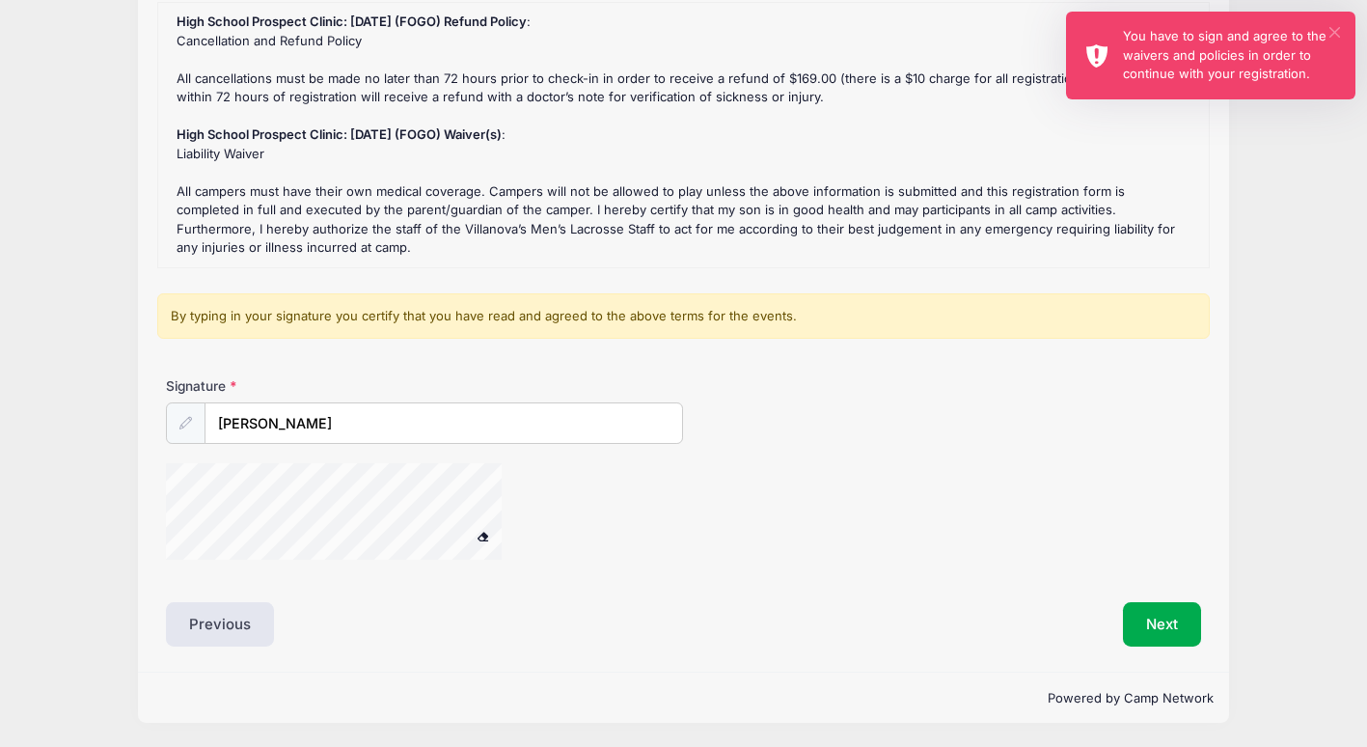
click at [1335, 35] on button "×" at bounding box center [1335, 32] width 11 height 11
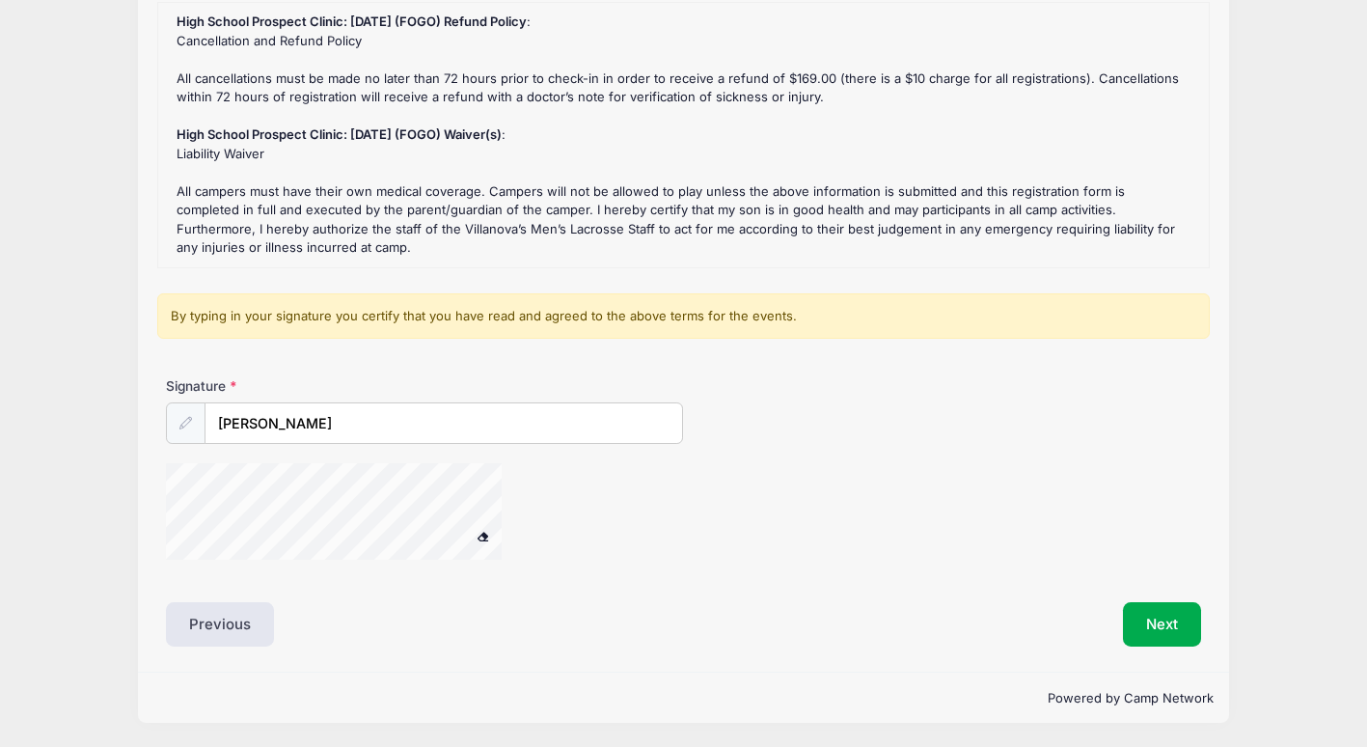
click at [524, 509] on div at bounding box center [359, 514] width 386 height 102
click at [1168, 641] on button "Next" at bounding box center [1162, 624] width 78 height 44
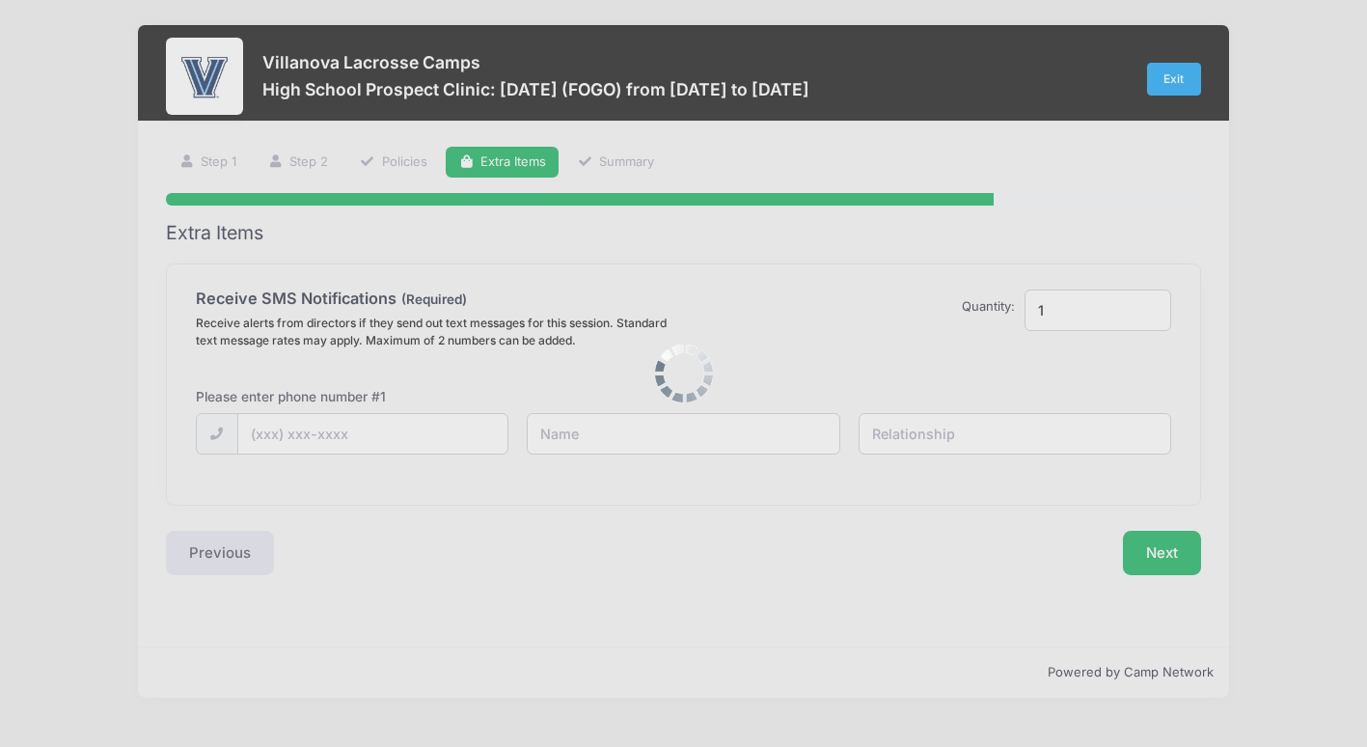
scroll to position [0, 0]
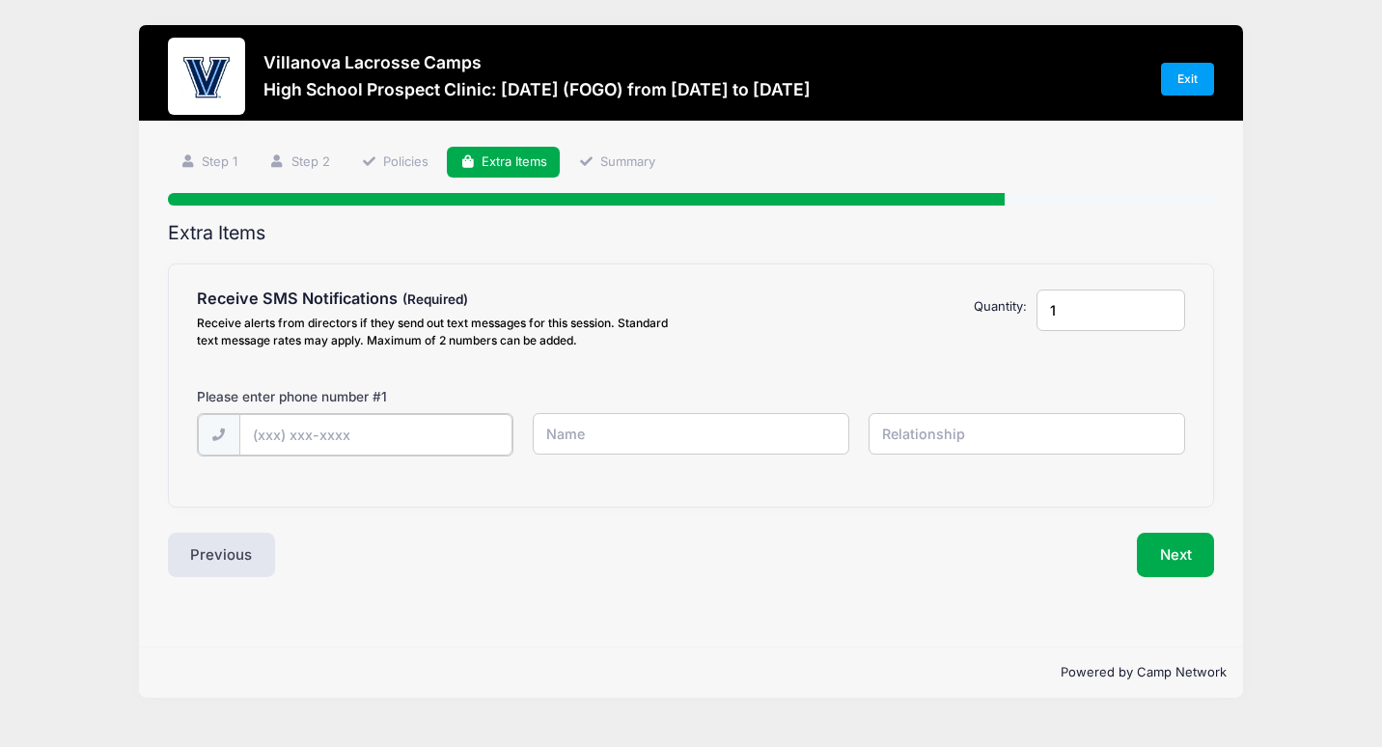
click at [0, 0] on input "text" at bounding box center [0, 0] width 0 height 0
type input "[PHONE_NUMBER]"
type input "[PERSON_NAME]"
type input "Parent"
click at [1182, 558] on button "Next" at bounding box center [1176, 553] width 78 height 44
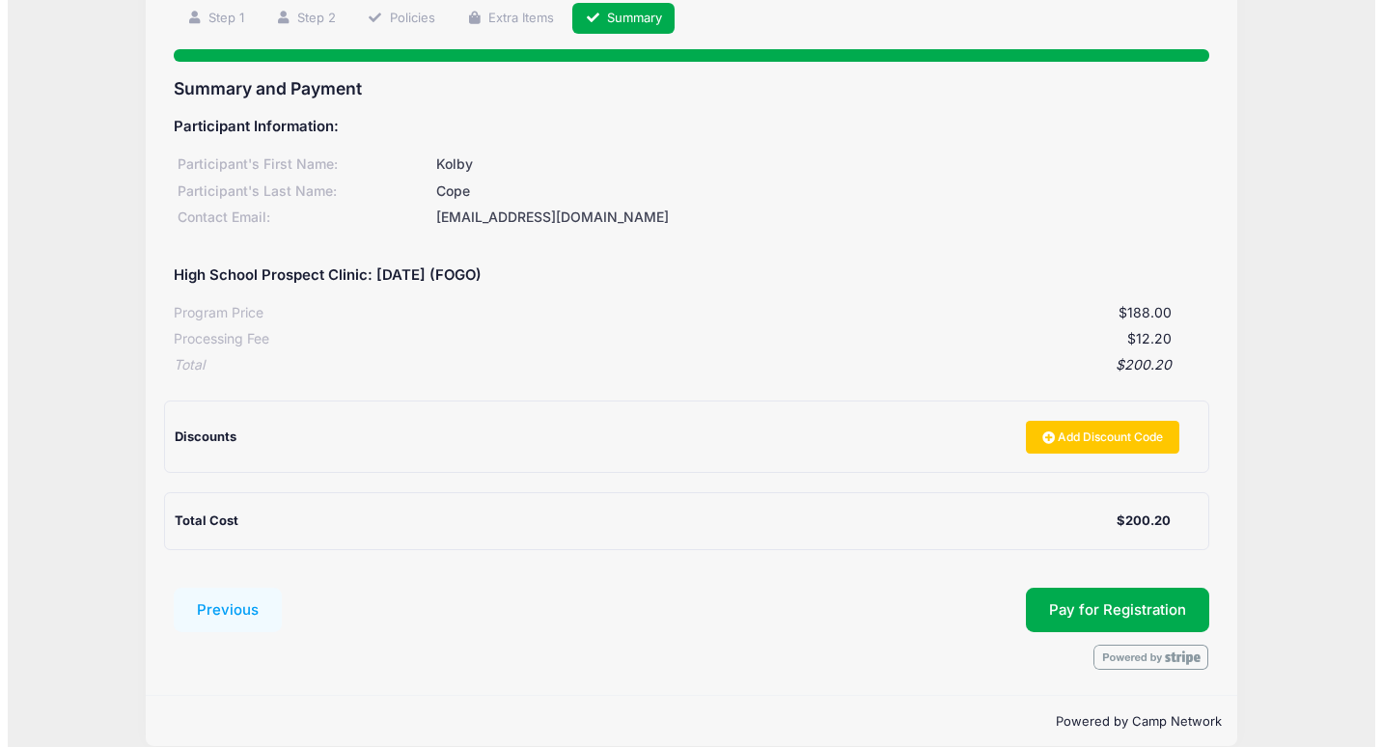
scroll to position [168, 0]
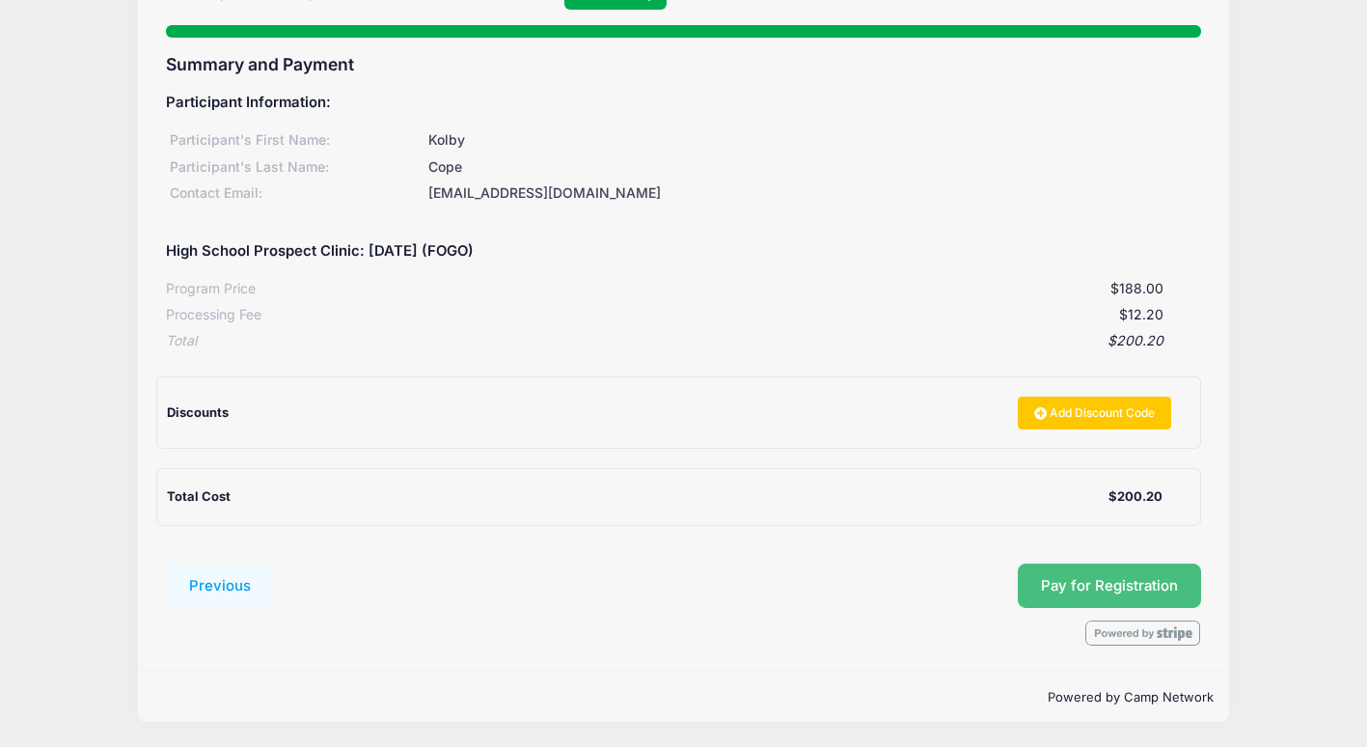
click at [1123, 588] on span "Pay for Registration" at bounding box center [1109, 585] width 137 height 17
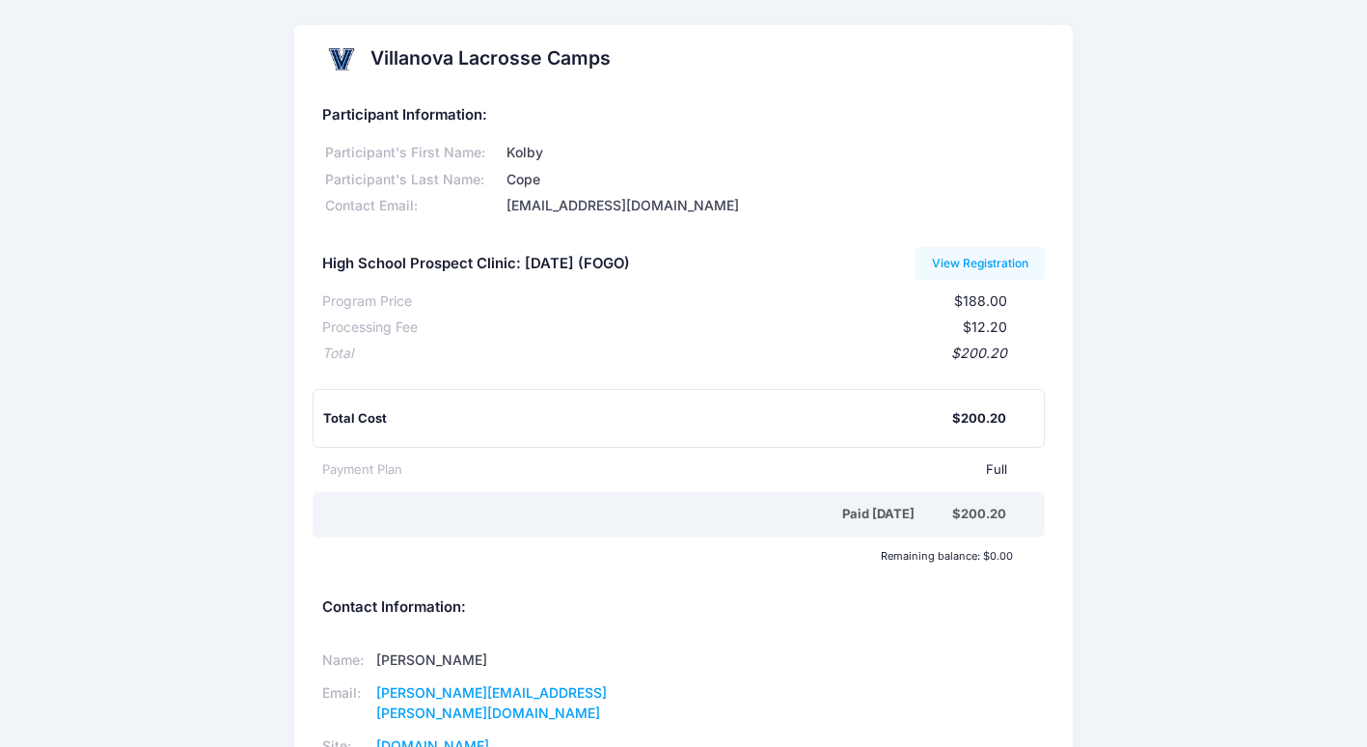
drag, startPoint x: 0, startPoint y: 0, endPoint x: 1191, endPoint y: 372, distance: 1247.4
click at [1191, 372] on div "Villanova Lacrosse Camps Participant Information: Participant's First Name: Kol…" at bounding box center [683, 522] width 1367 height 994
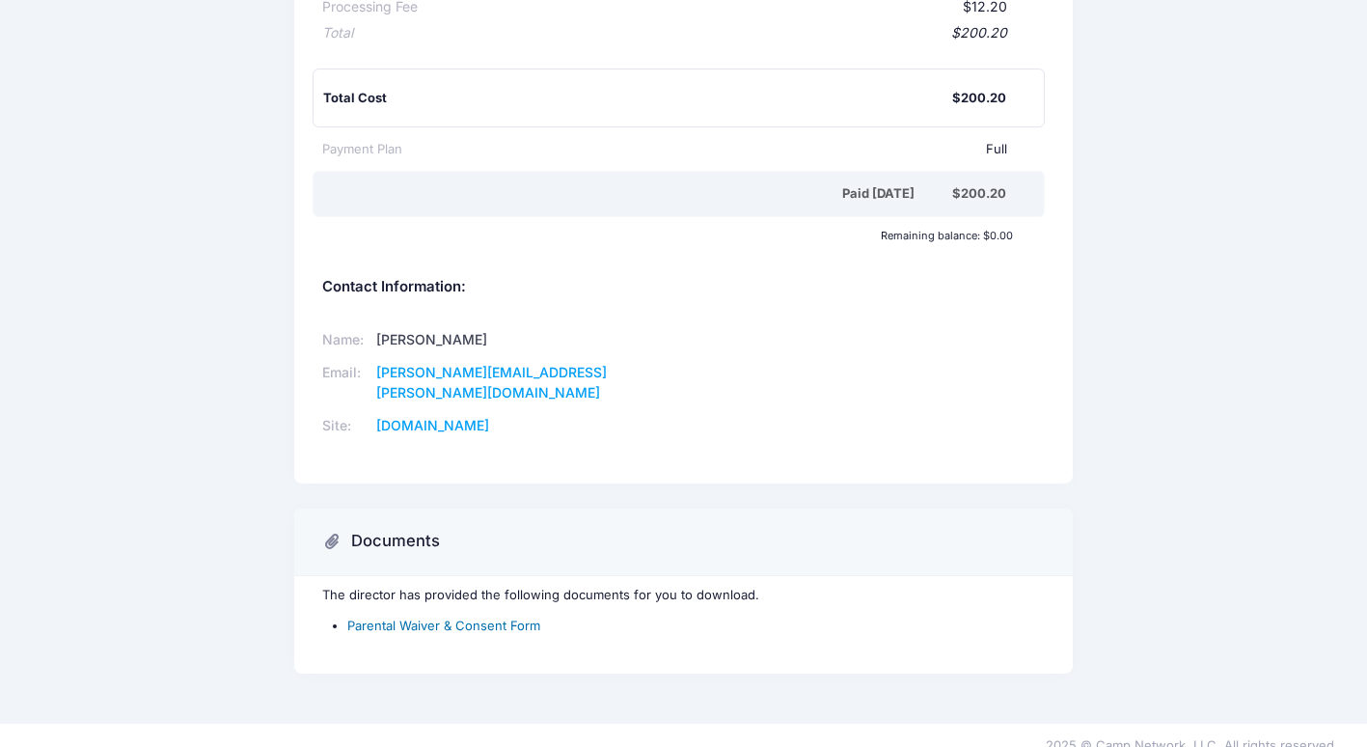
click at [472, 618] on link "Parental Waiver & Consent Form" at bounding box center [443, 625] width 193 height 15
